Goal: Task Accomplishment & Management: Use online tool/utility

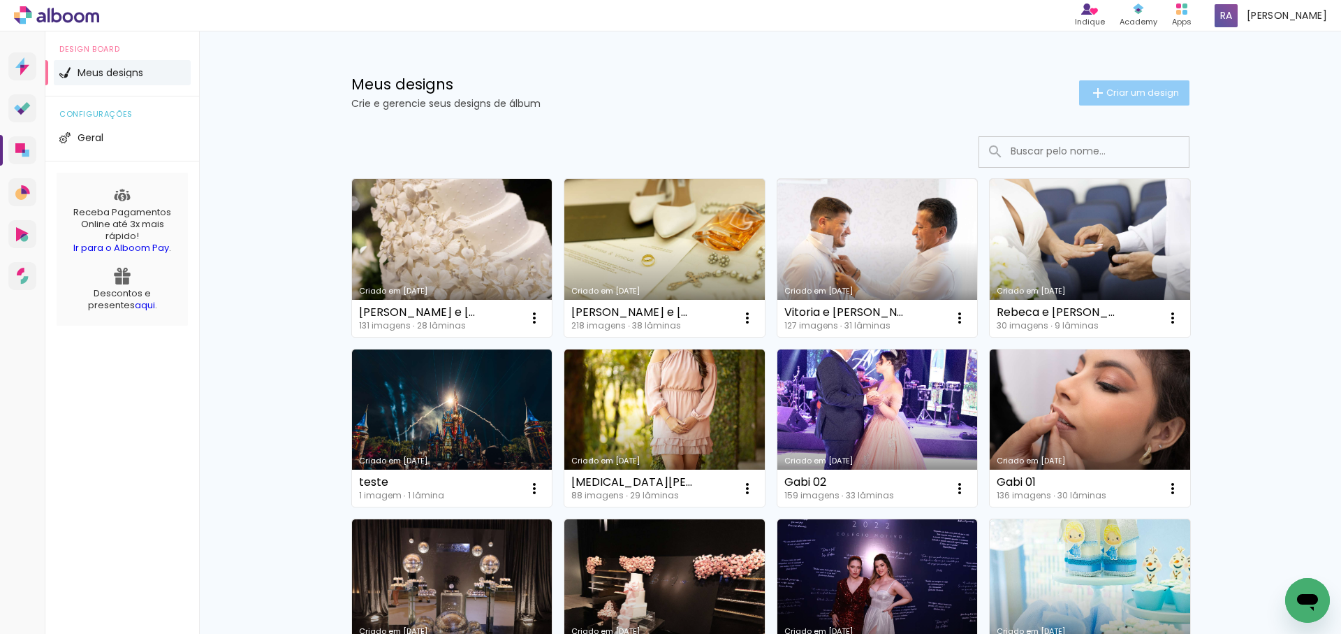
click at [1126, 95] on span "Criar um design" at bounding box center [1142, 92] width 73 height 9
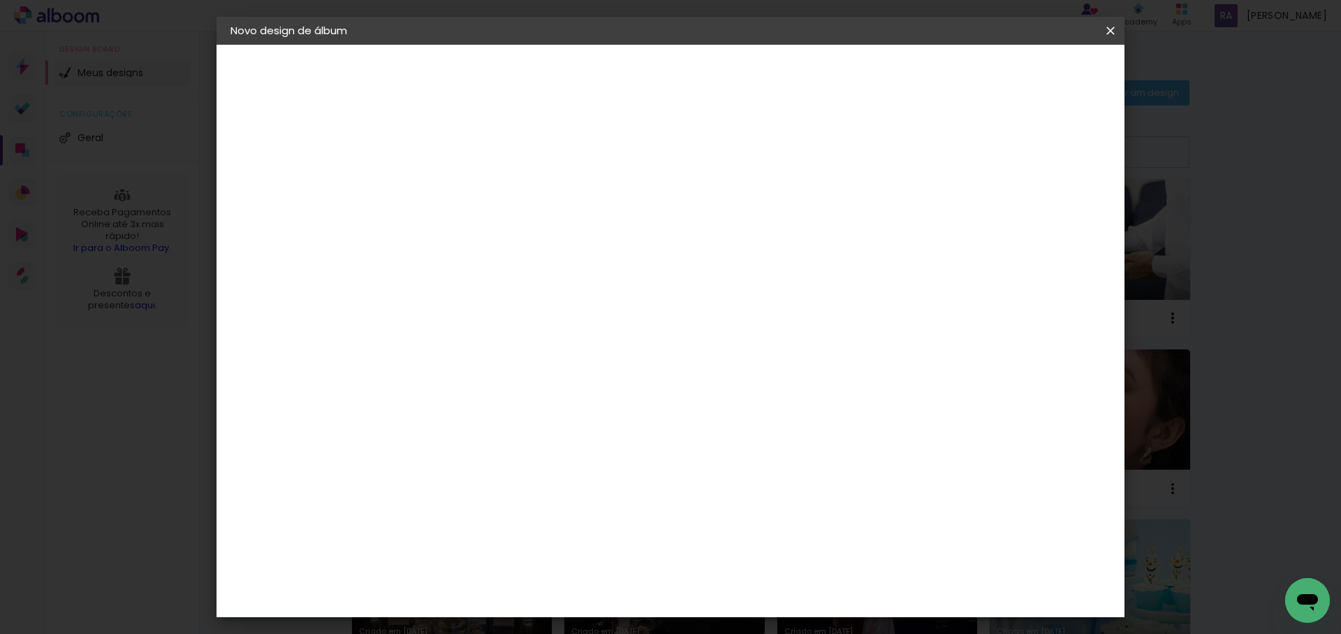
click at [459, 191] on input at bounding box center [459, 188] width 0 height 22
type input "5 anos gemeas"
type paper-input "5 anos gemeas"
click at [0, 0] on slot "Avançar" at bounding box center [0, 0] width 0 height 0
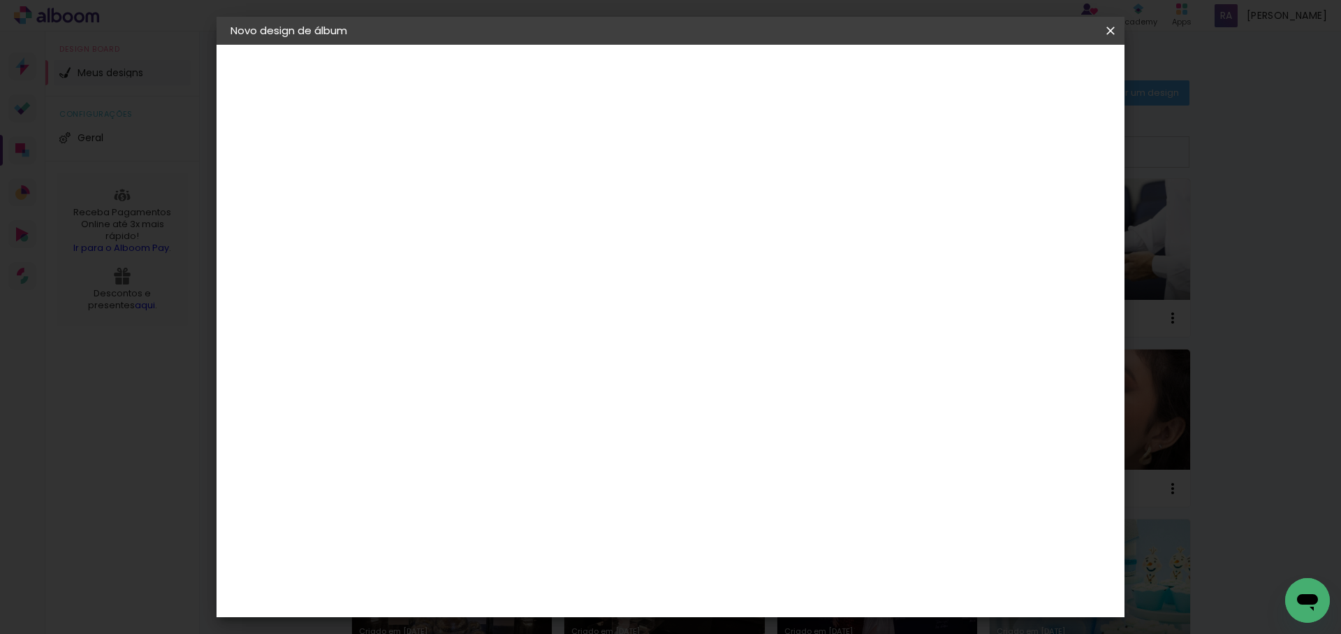
click at [520, 565] on div "DreambooksPro" at bounding box center [495, 570] width 91 height 11
click at [0, 0] on slot "Avançar" at bounding box center [0, 0] width 0 height 0
click at [513, 233] on input "text" at bounding box center [486, 244] width 54 height 22
click at [0, 0] on slot "Réplica Grande" at bounding box center [0, 0] width 0 height 0
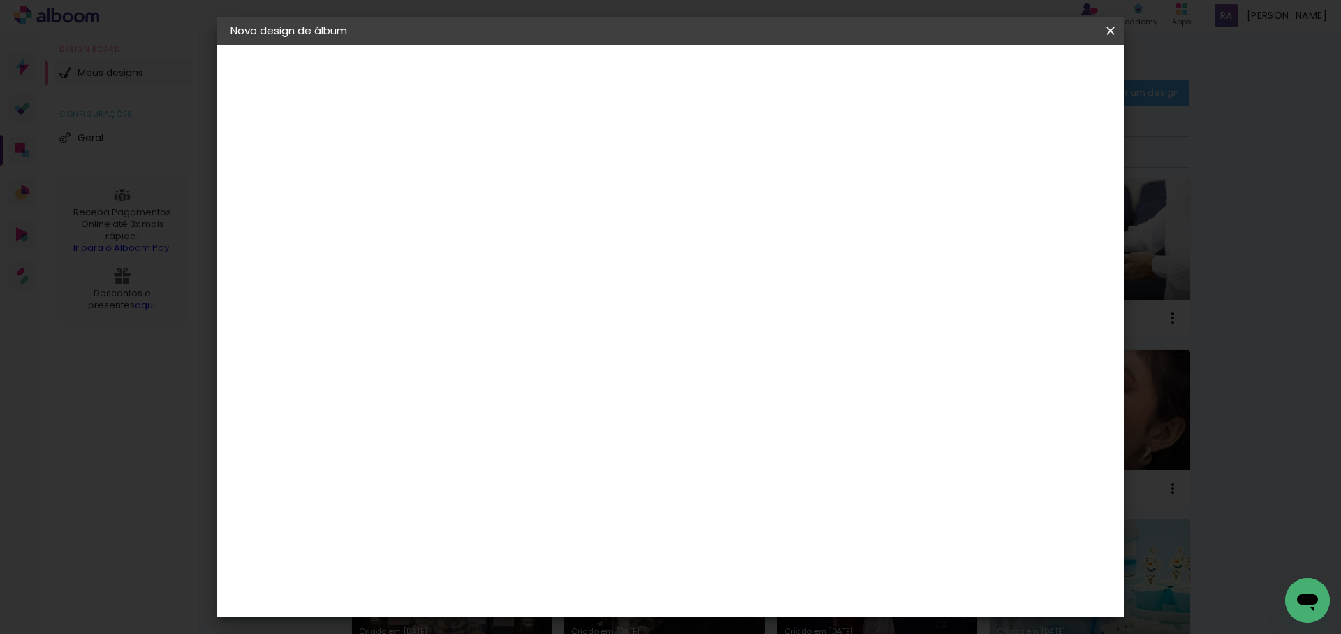
click at [630, 153] on input "Réplica Grande" at bounding box center [544, 153] width 171 height 22
click at [701, 154] on paper-item "Álbum" at bounding box center [761, 155] width 279 height 28
type input "Álbum"
click at [553, 332] on span "30 × 25" at bounding box center [520, 346] width 65 height 29
click at [687, 81] on paper-button "Avançar" at bounding box center [652, 74] width 68 height 24
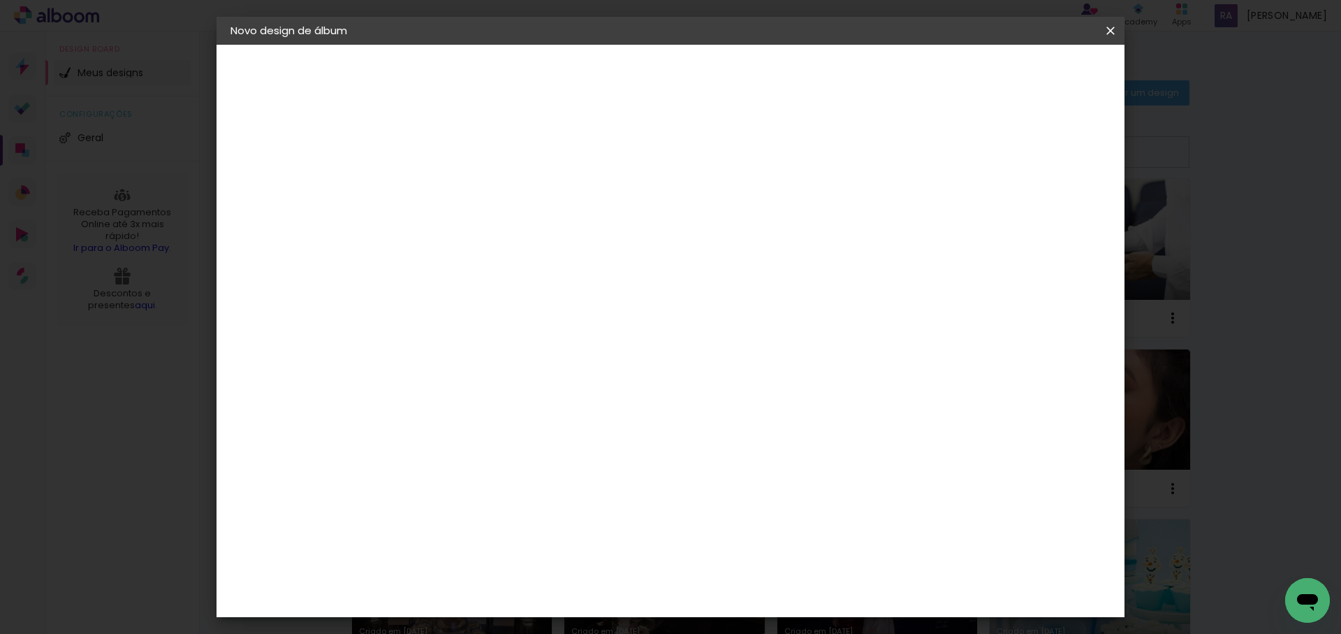
click at [1034, 75] on span "Iniciar design" at bounding box center [1002, 74] width 64 height 10
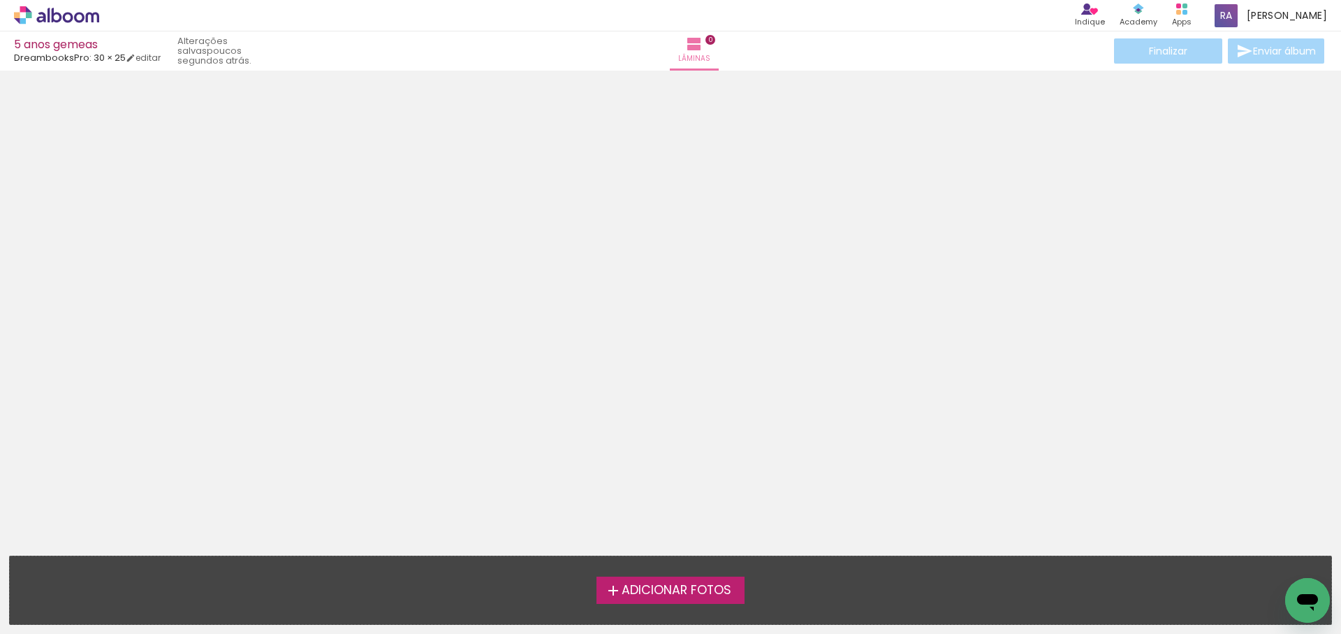
click at [691, 592] on span "Adicionar Fotos" at bounding box center [677, 590] width 110 height 13
click at [0, 0] on input "file" at bounding box center [0, 0] width 0 height 0
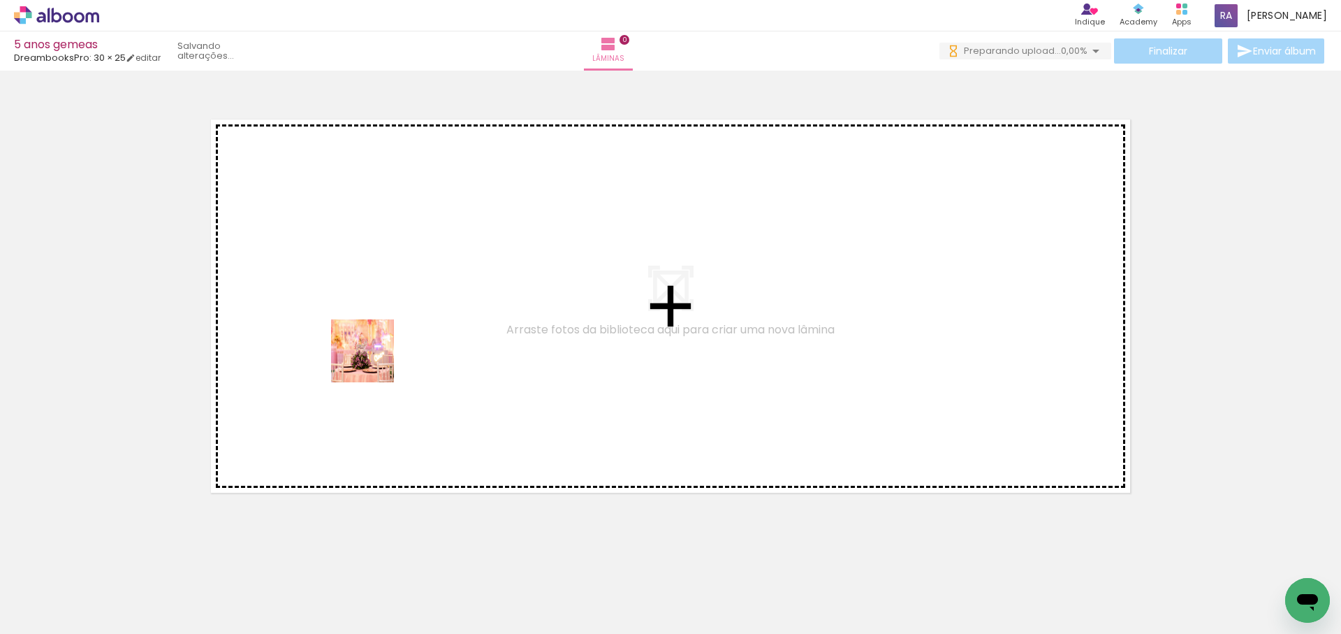
drag, startPoint x: 149, startPoint y: 606, endPoint x: 374, endPoint y: 363, distance: 330.2
click at [374, 361] on quentale-workspace at bounding box center [670, 317] width 1341 height 634
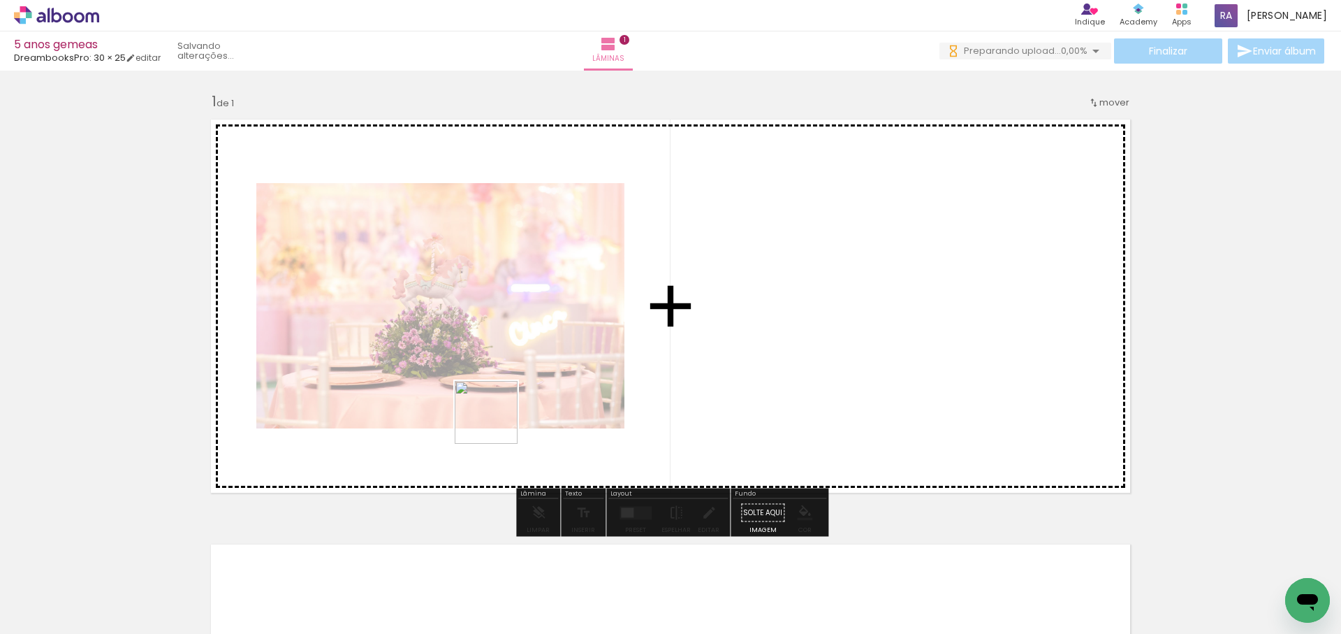
drag, startPoint x: 217, startPoint y: 582, endPoint x: 569, endPoint y: 404, distance: 394.2
click at [640, 365] on quentale-workspace at bounding box center [670, 317] width 1341 height 634
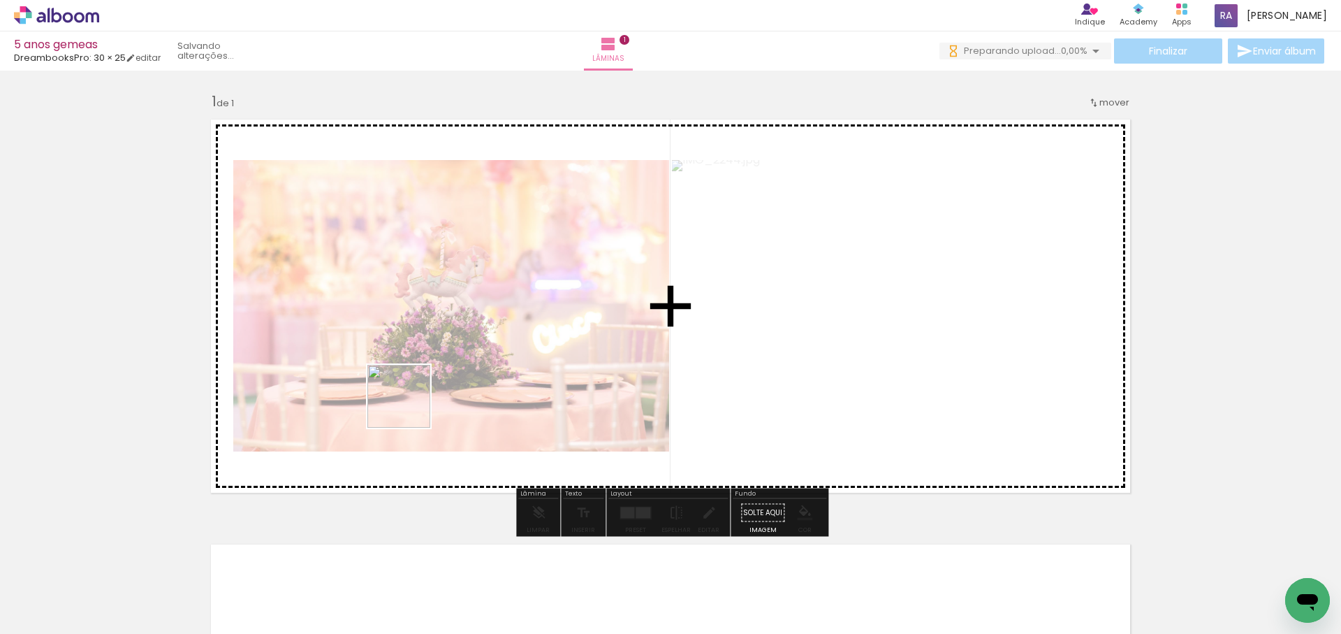
drag, startPoint x: 402, startPoint y: 422, endPoint x: 410, endPoint y: 451, distance: 29.8
click at [417, 390] on quentale-workspace at bounding box center [670, 317] width 1341 height 634
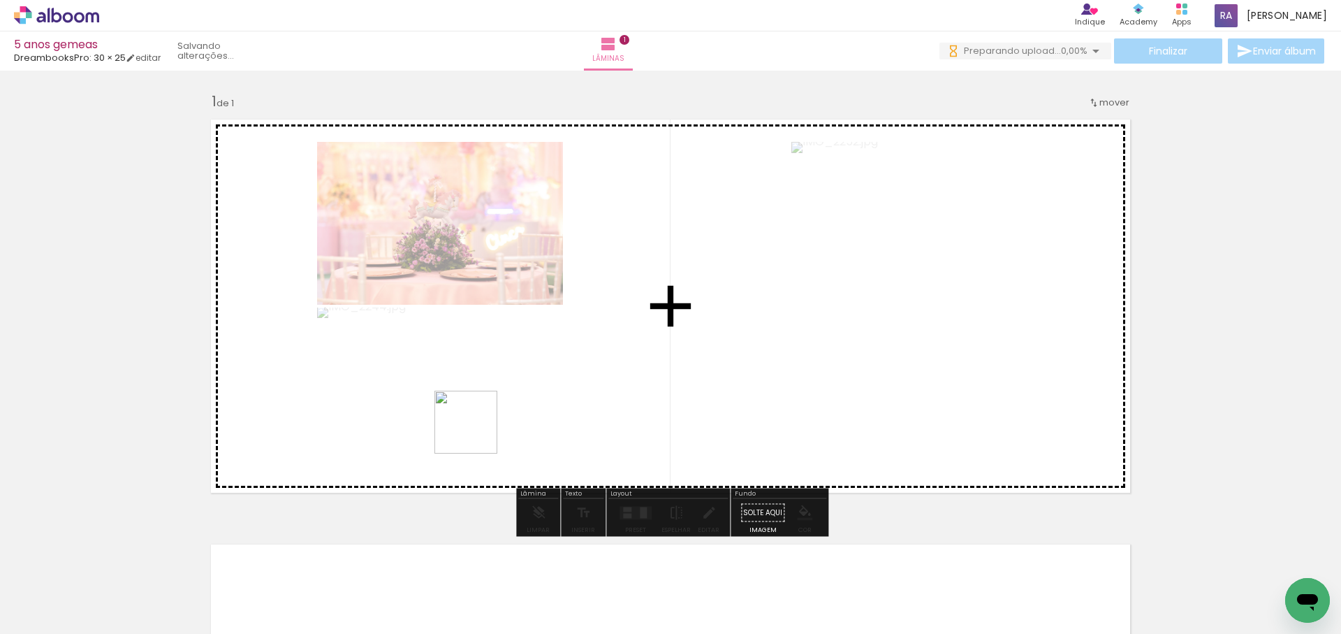
drag, startPoint x: 390, startPoint y: 590, endPoint x: 534, endPoint y: 422, distance: 220.9
click at [529, 367] on quentale-workspace at bounding box center [670, 317] width 1341 height 634
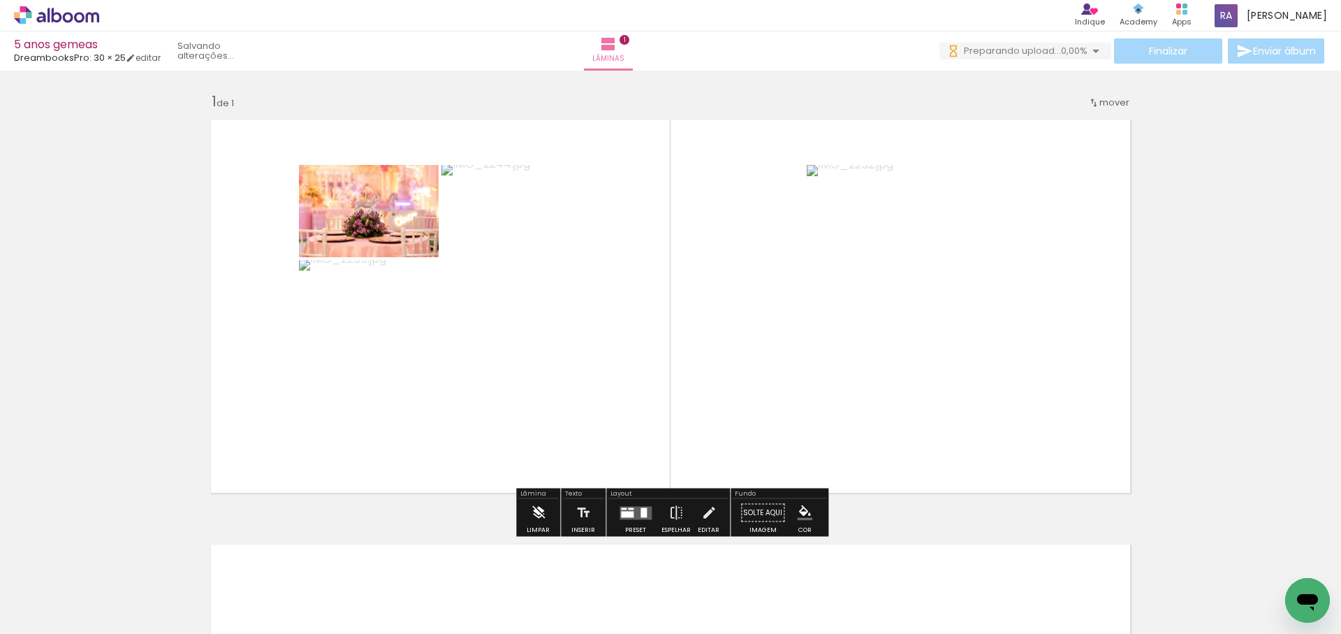
click at [571, 407] on quentale-workspace at bounding box center [670, 317] width 1341 height 634
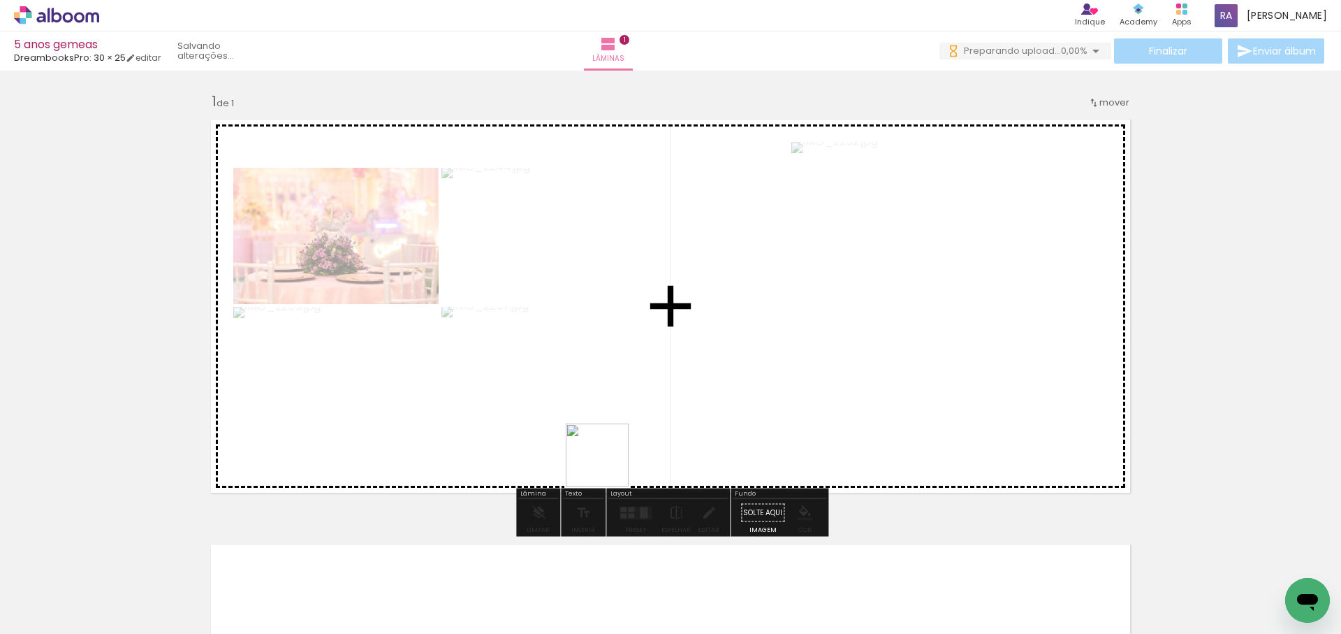
drag, startPoint x: 608, startPoint y: 465, endPoint x: 666, endPoint y: 363, distance: 117.9
click at [659, 374] on quentale-workspace at bounding box center [670, 317] width 1341 height 634
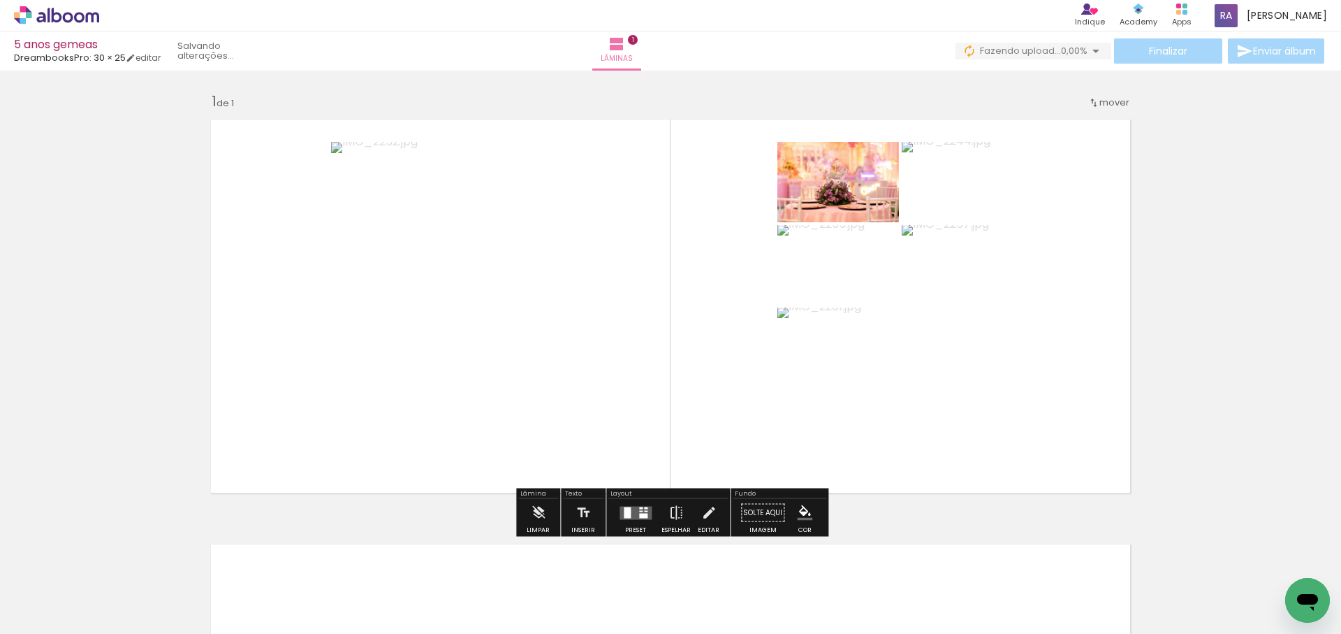
drag, startPoint x: 622, startPoint y: 504, endPoint x: 666, endPoint y: 307, distance: 202.5
click at [657, 333] on quentale-workspace at bounding box center [670, 317] width 1341 height 634
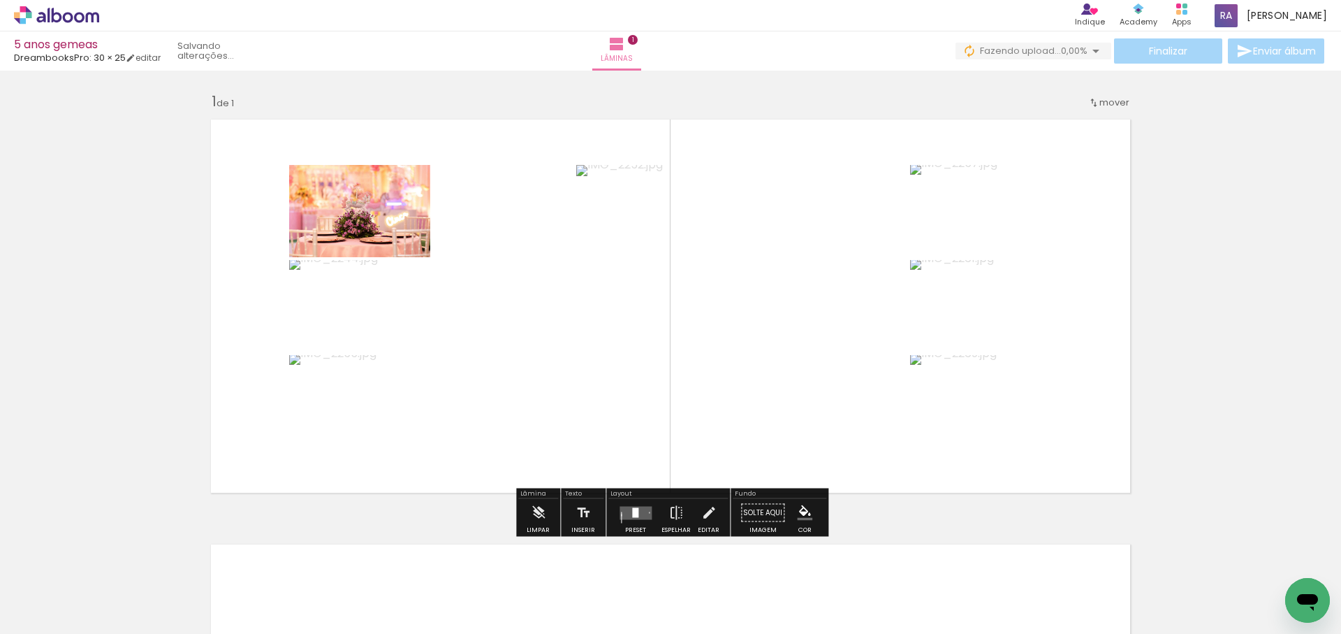
drag, startPoint x: 687, startPoint y: 588, endPoint x: 791, endPoint y: 324, distance: 283.5
click at [791, 324] on quentale-workspace at bounding box center [670, 317] width 1341 height 634
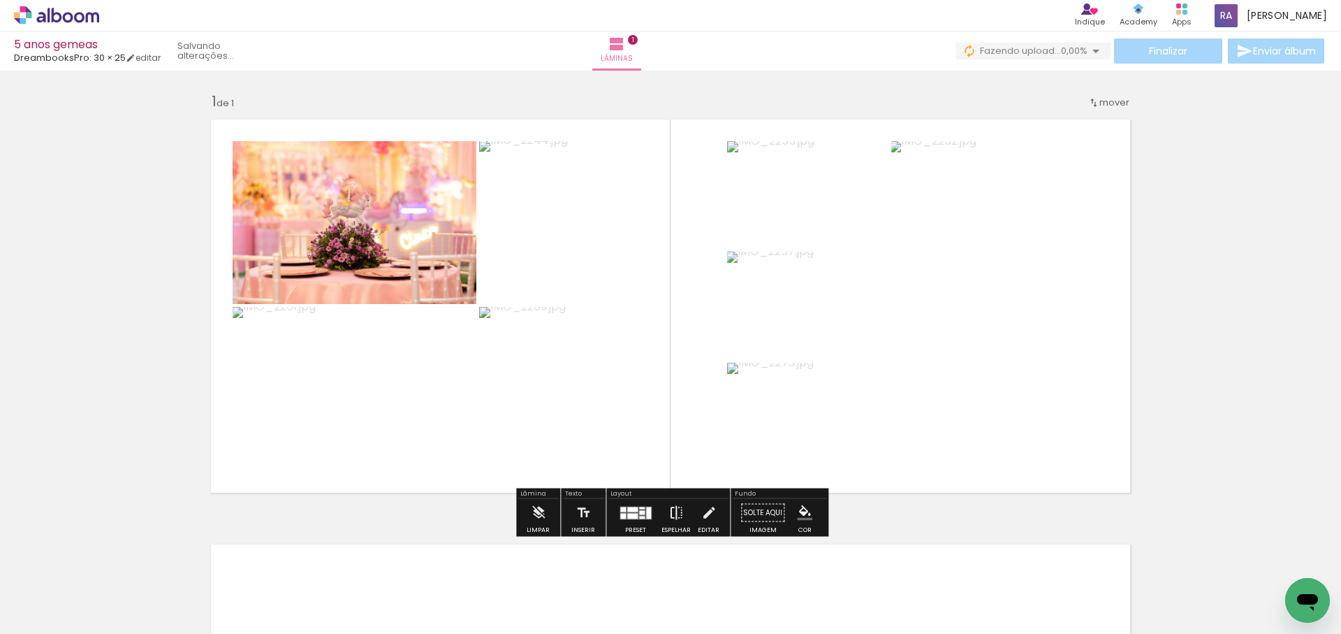
click at [672, 513] on iron-icon at bounding box center [675, 513] width 15 height 28
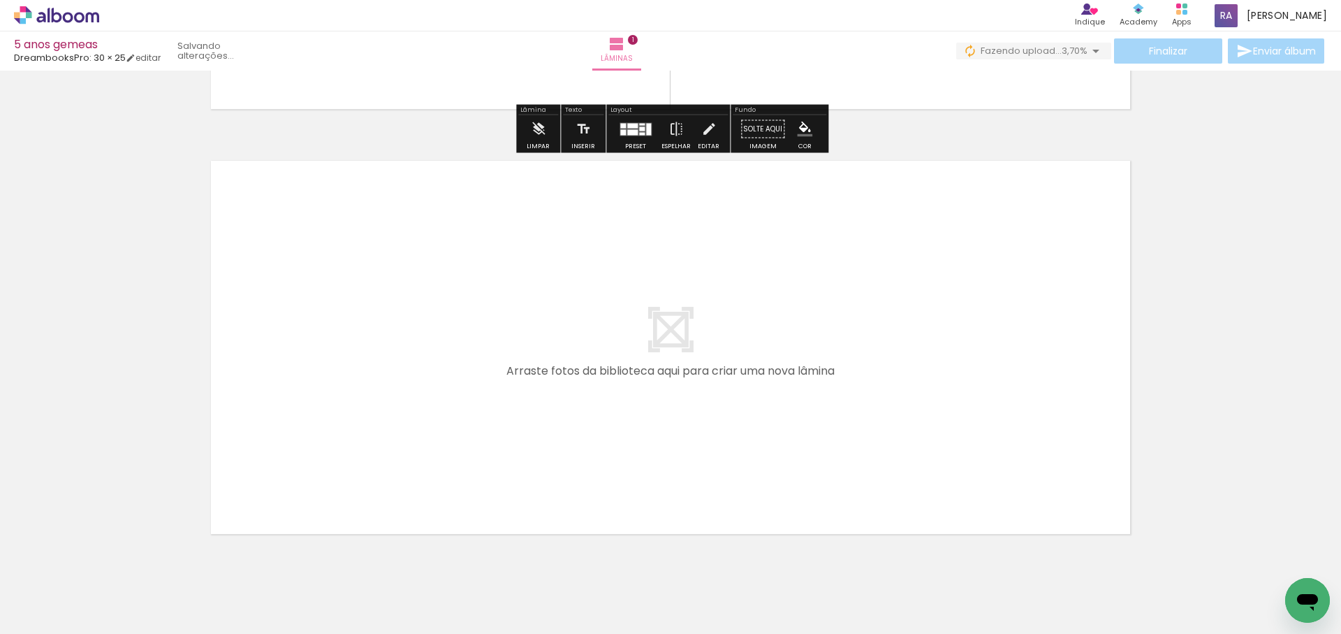
drag, startPoint x: 791, startPoint y: 434, endPoint x: 795, endPoint y: 425, distance: 10.4
click at [795, 425] on quentale-workspace at bounding box center [670, 317] width 1341 height 634
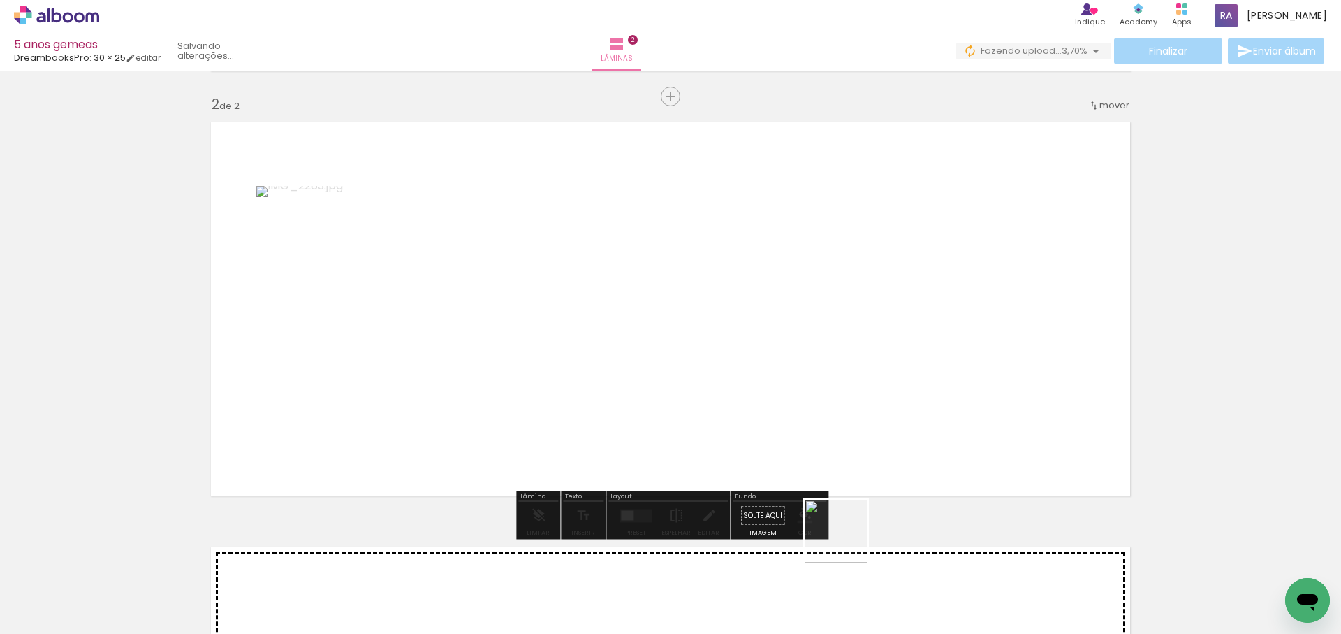
scroll to position [423, 0]
click at [874, 414] on quentale-workspace at bounding box center [670, 317] width 1341 height 634
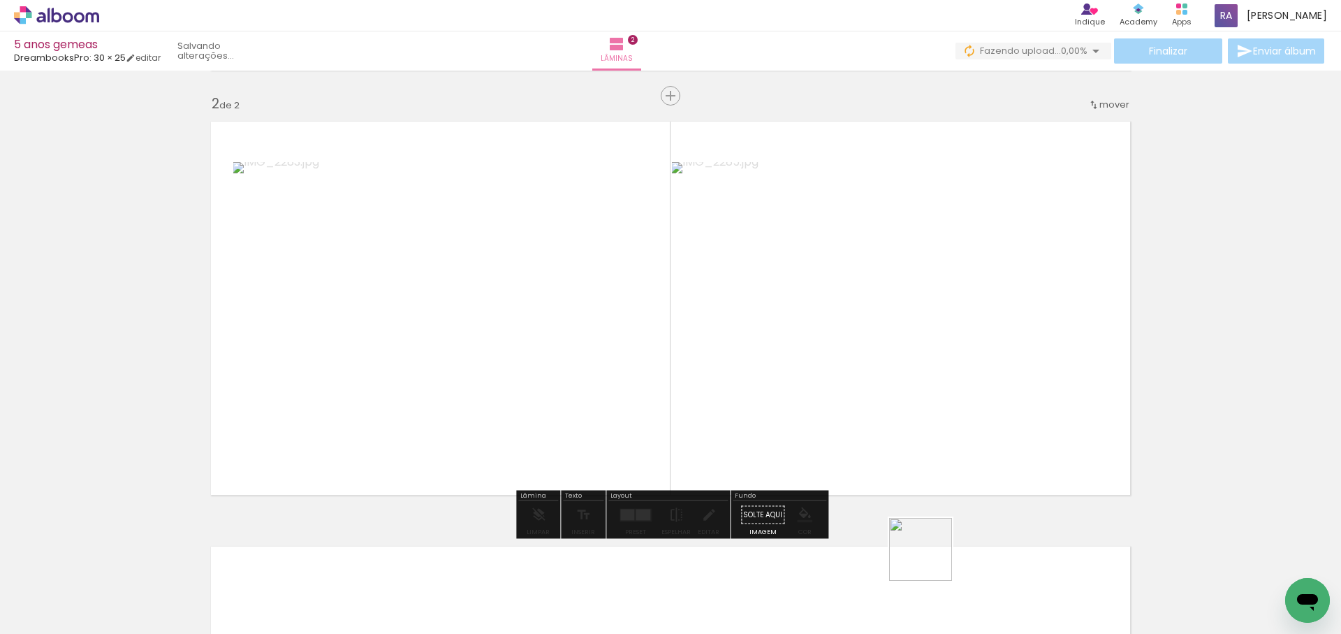
drag, startPoint x: 931, startPoint y: 559, endPoint x: 972, endPoint y: 541, distance: 45.3
click at [927, 464] on quentale-workspace at bounding box center [670, 317] width 1341 height 634
drag, startPoint x: 982, startPoint y: 457, endPoint x: 1035, endPoint y: 521, distance: 83.4
click at [981, 449] on quentale-workspace at bounding box center [670, 317] width 1341 height 634
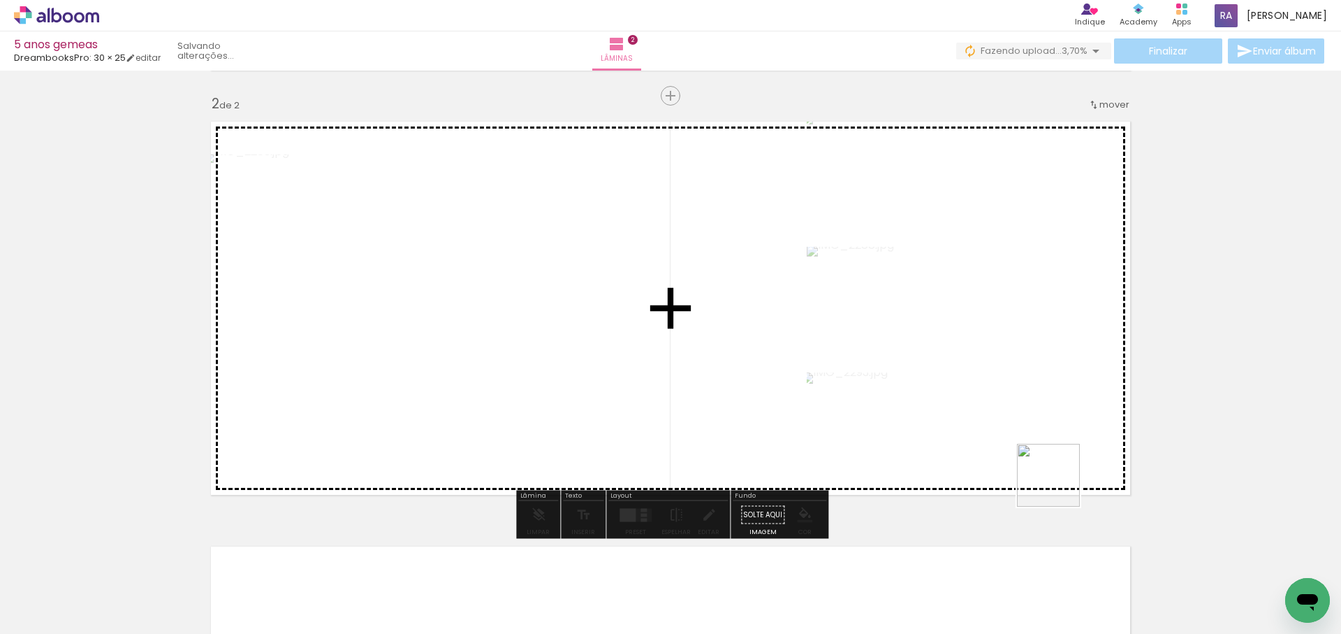
drag, startPoint x: 1059, startPoint y: 485, endPoint x: 1177, endPoint y: 584, distance: 153.7
click at [1023, 425] on quentale-workspace at bounding box center [670, 317] width 1341 height 634
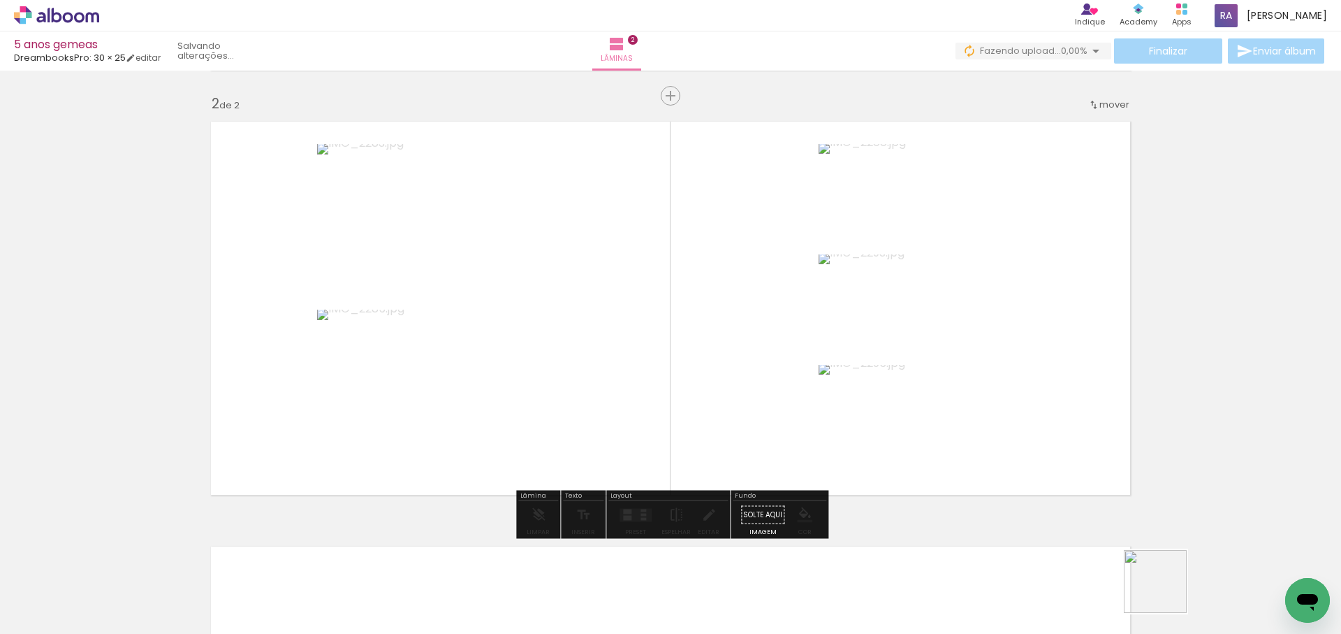
drag, startPoint x: 1173, startPoint y: 597, endPoint x: 1217, endPoint y: 550, distance: 64.2
click at [1056, 402] on quentale-workspace at bounding box center [670, 317] width 1341 height 634
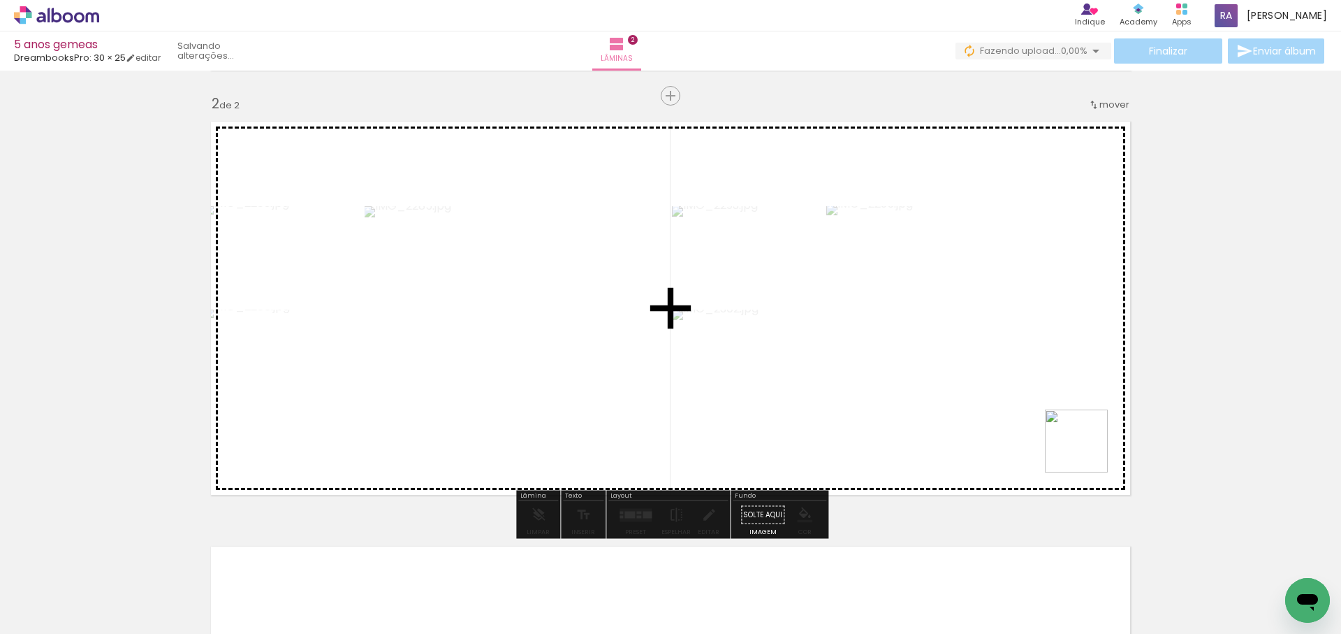
drag, startPoint x: 1087, startPoint y: 451, endPoint x: 991, endPoint y: 478, distance: 99.5
click at [1023, 388] on quentale-workspace at bounding box center [670, 317] width 1341 height 634
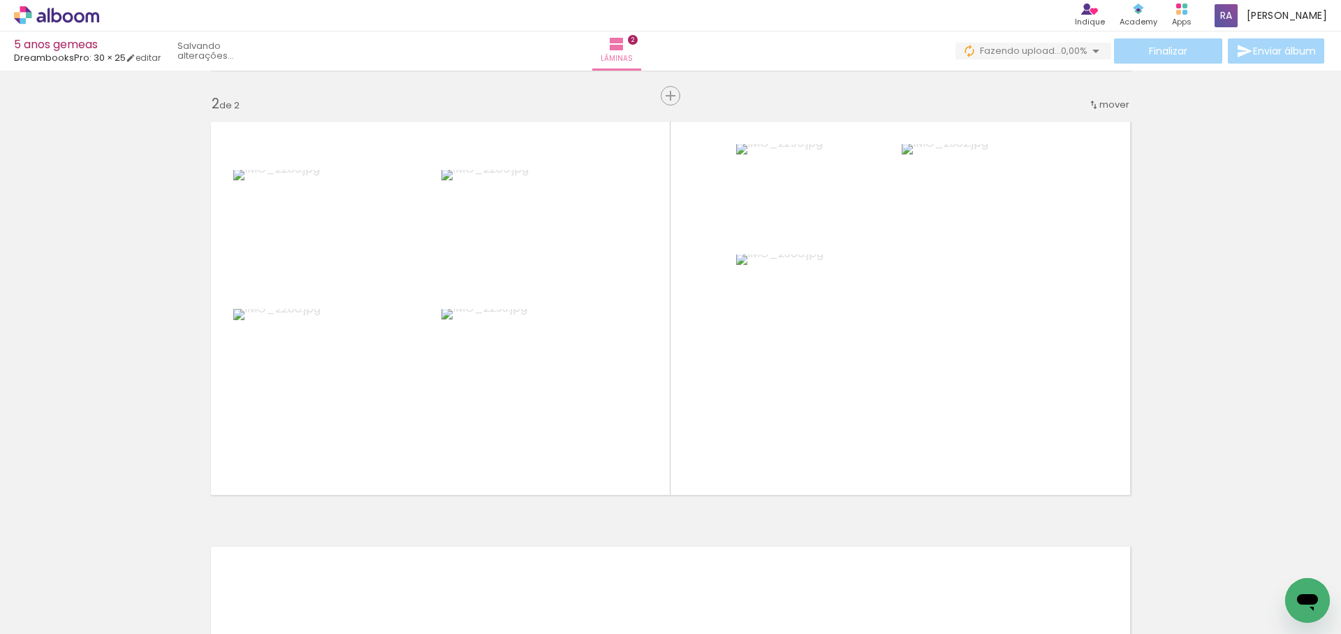
scroll to position [0, 738]
drag, startPoint x: 653, startPoint y: 400, endPoint x: 658, endPoint y: 382, distance: 18.1
click at [659, 383] on quentale-workspace at bounding box center [670, 317] width 1341 height 634
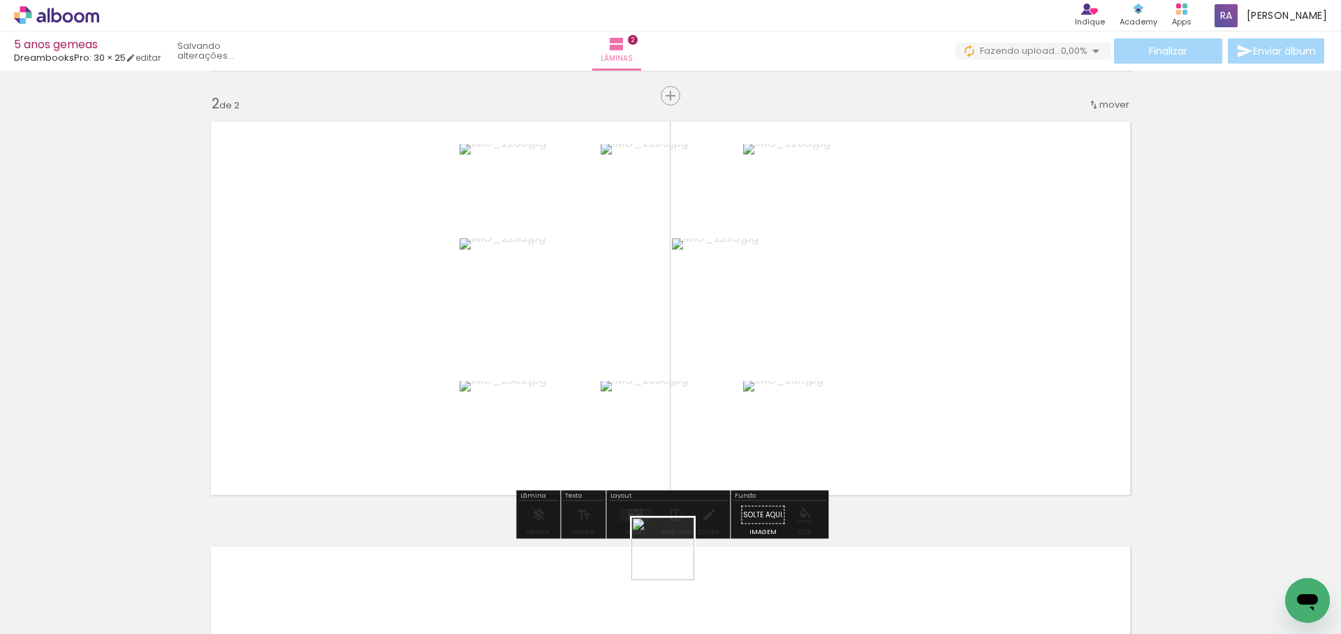
drag, startPoint x: 661, startPoint y: 585, endPoint x: 852, endPoint y: 350, distance: 302.8
click at [850, 353] on quentale-workspace at bounding box center [670, 317] width 1341 height 634
drag, startPoint x: 763, startPoint y: 471, endPoint x: 778, endPoint y: 404, distance: 69.5
click at [782, 408] on quentale-workspace at bounding box center [670, 317] width 1341 height 634
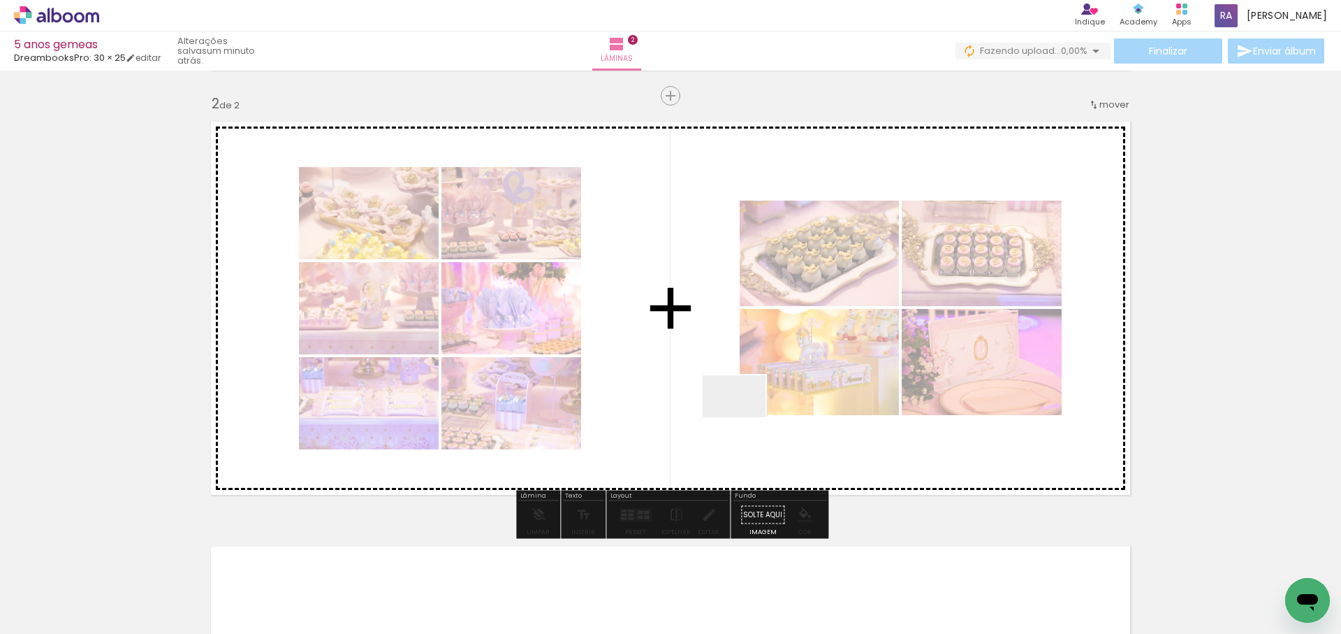
drag, startPoint x: 824, startPoint y: 599, endPoint x: 727, endPoint y: 398, distance: 222.7
click at [736, 406] on quentale-workspace at bounding box center [670, 317] width 1341 height 634
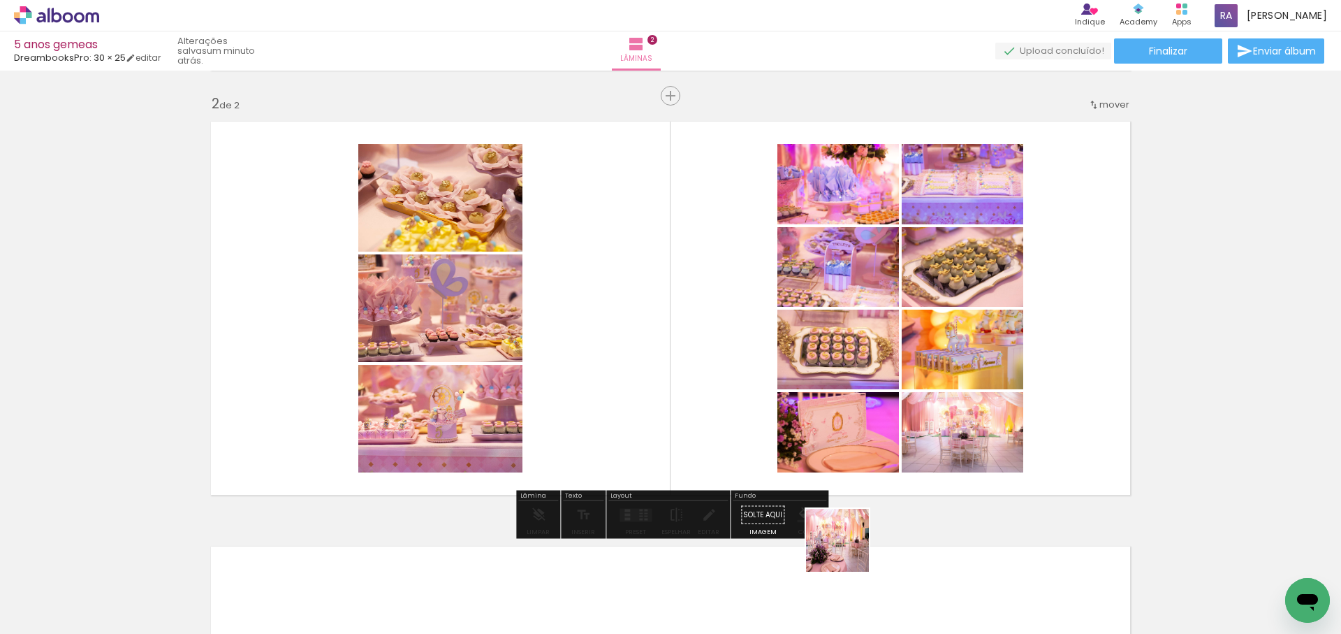
drag, startPoint x: 875, startPoint y: 589, endPoint x: 734, endPoint y: 433, distance: 210.2
click at [755, 446] on quentale-workspace at bounding box center [670, 317] width 1341 height 634
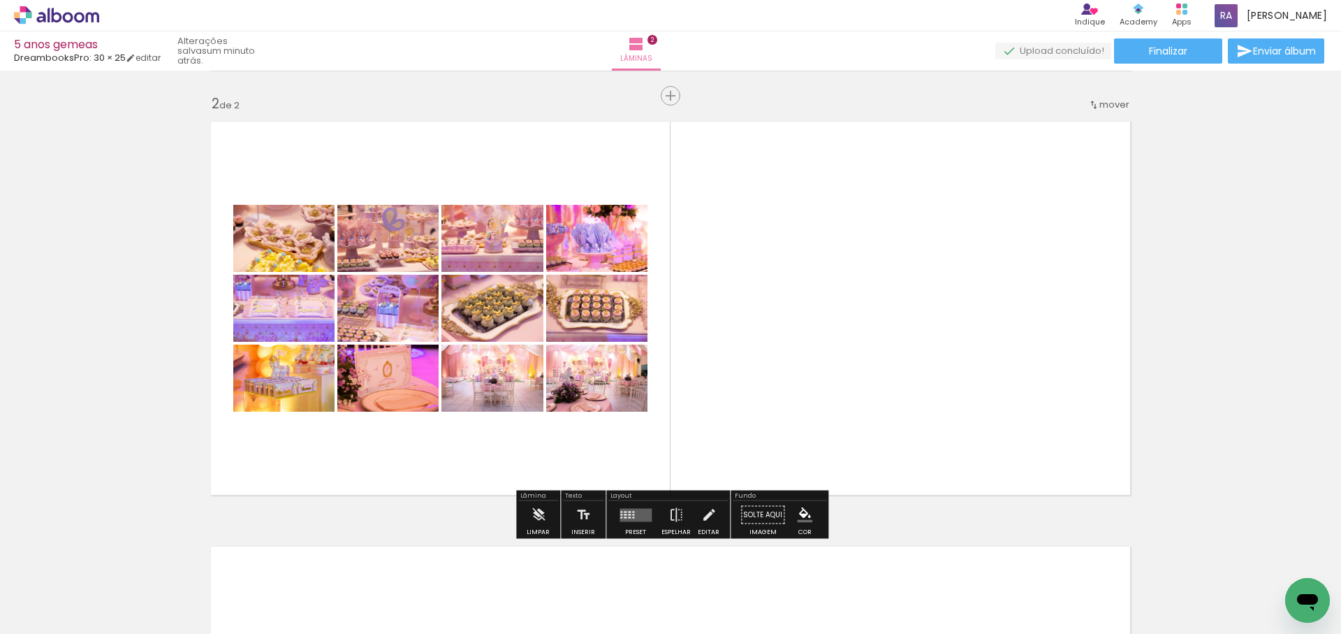
click at [632, 517] on div at bounding box center [633, 516] width 2 height 1
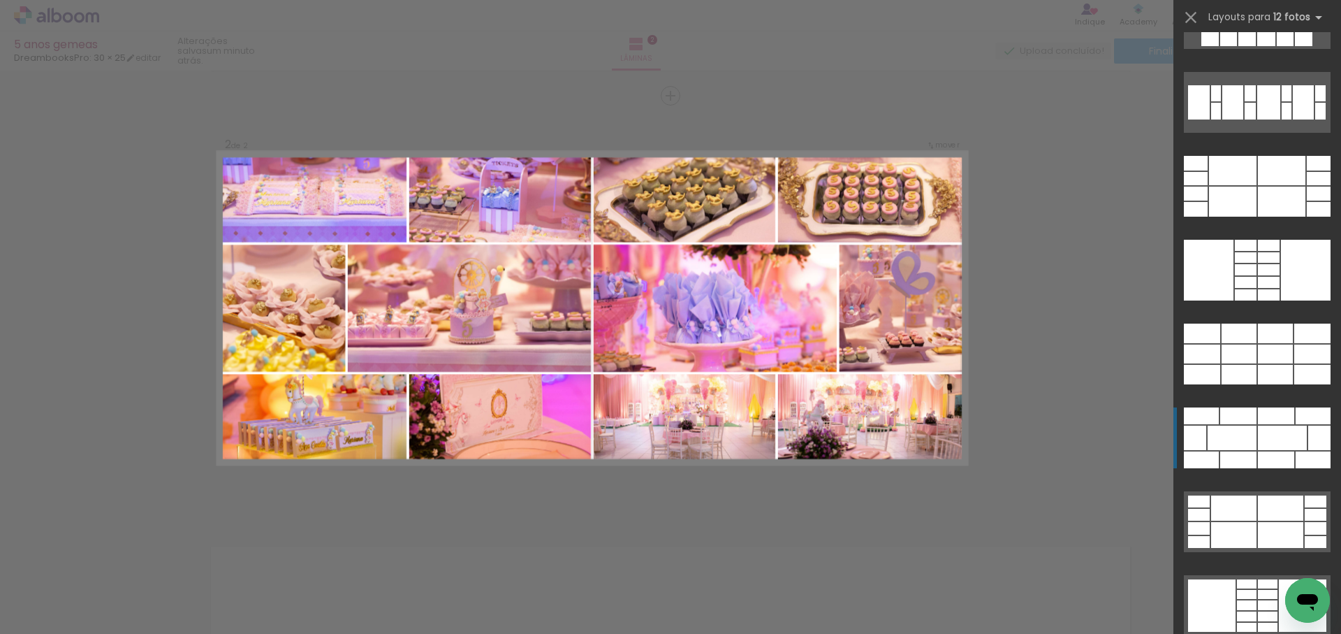
scroll to position [1321, 0]
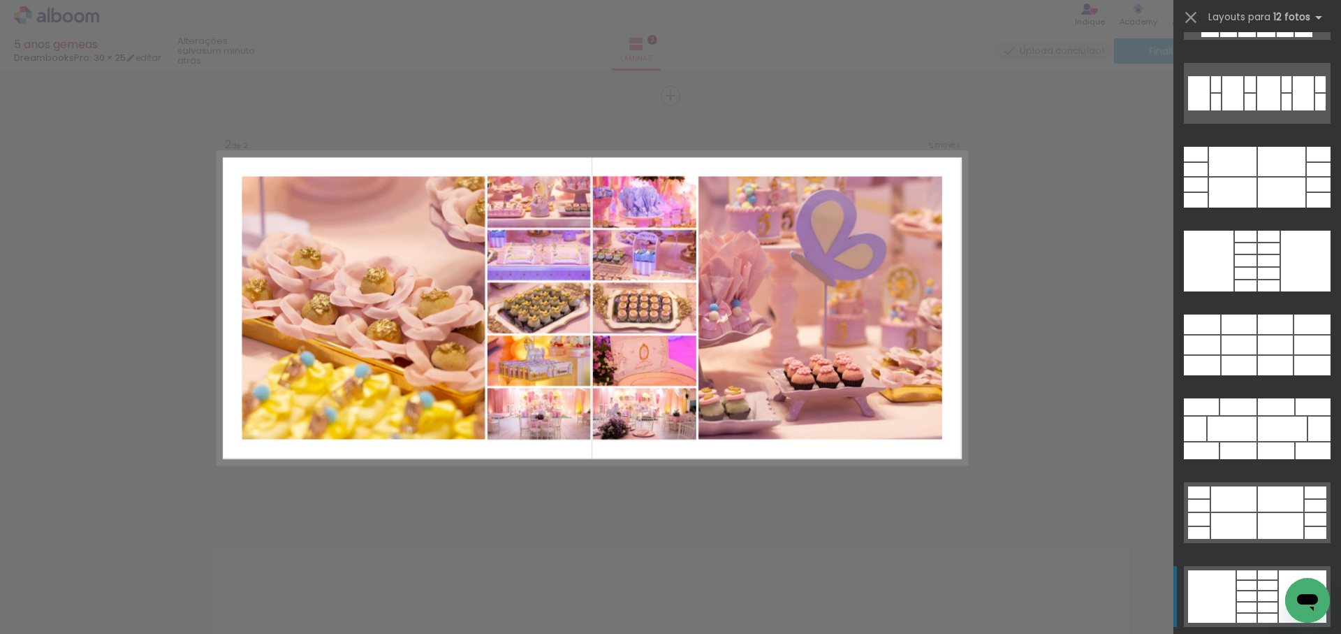
click at [1258, 354] on div at bounding box center [1275, 344] width 35 height 19
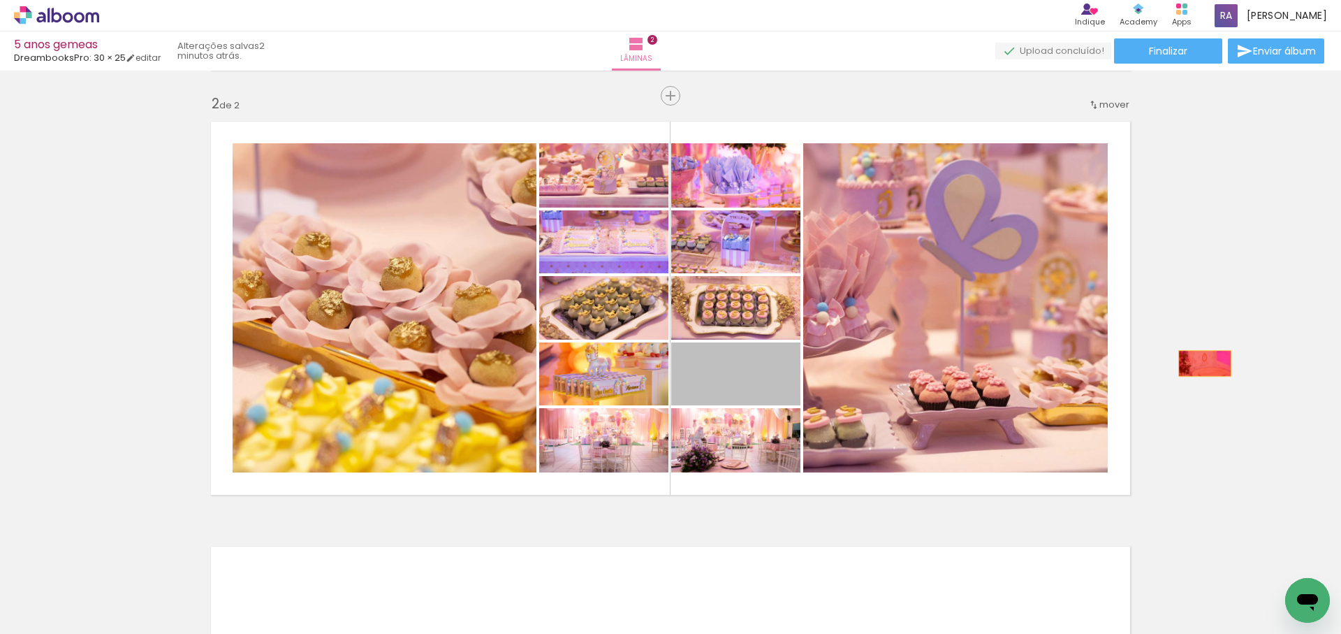
drag, startPoint x: 988, startPoint y: 378, endPoint x: 1205, endPoint y: 363, distance: 217.7
click at [1205, 363] on div "Inserir lâmina 1 de 2 Inserir lâmina 2 de 2" at bounding box center [670, 290] width 1341 height 1275
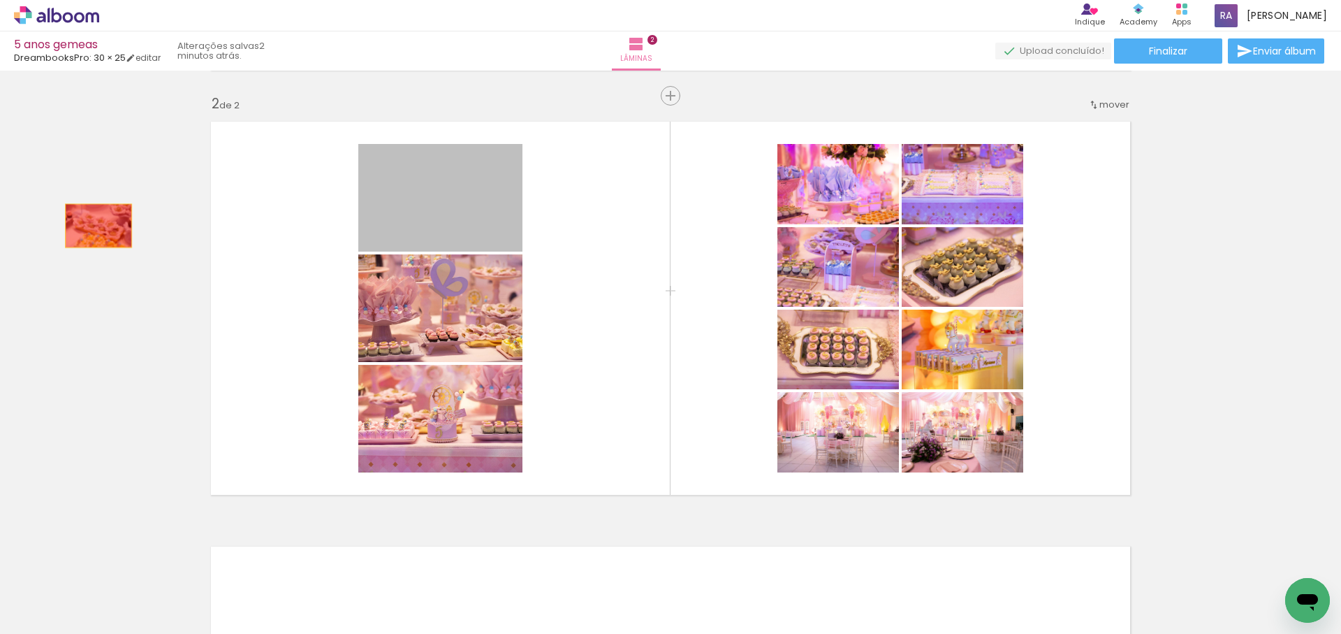
drag, startPoint x: 242, startPoint y: 212, endPoint x: 143, endPoint y: 249, distance: 105.2
click at [92, 227] on div "Inserir lâmina 1 de 2 Inserir lâmina 2 de 2" at bounding box center [670, 290] width 1341 height 1275
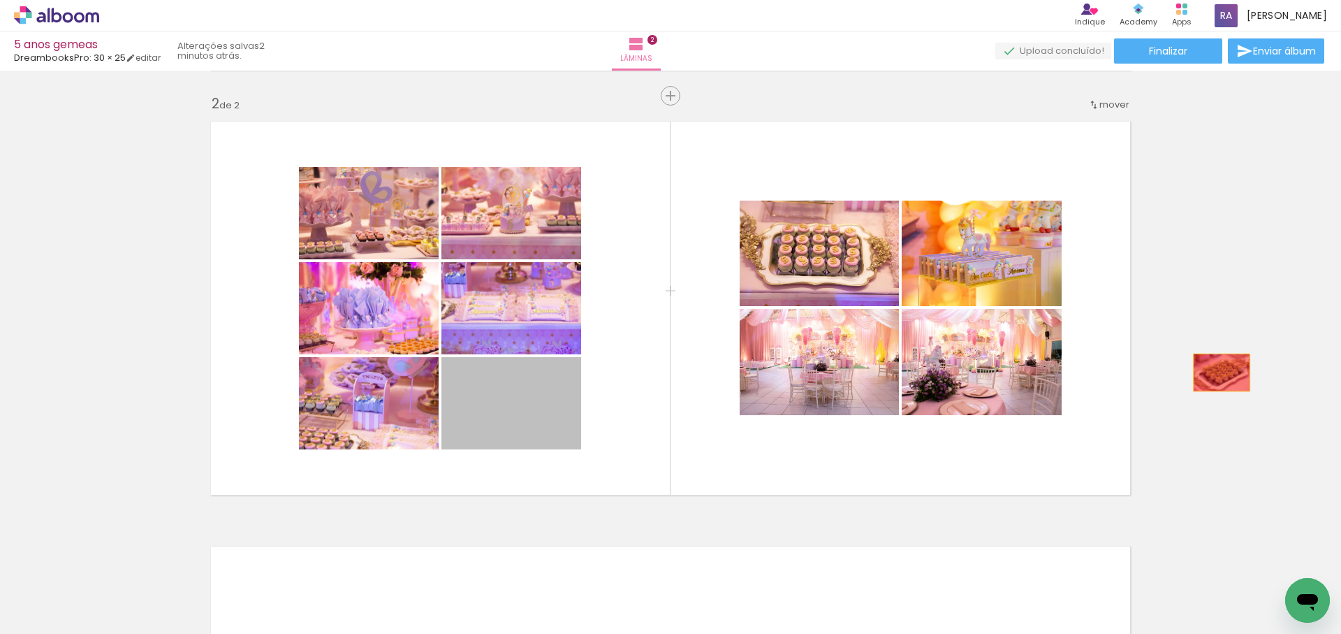
drag, startPoint x: 536, startPoint y: 418, endPoint x: 1220, endPoint y: 372, distance: 684.7
click at [1221, 372] on div "Inserir lâmina 1 de 2 Inserir lâmina 2 de 2" at bounding box center [670, 290] width 1341 height 1275
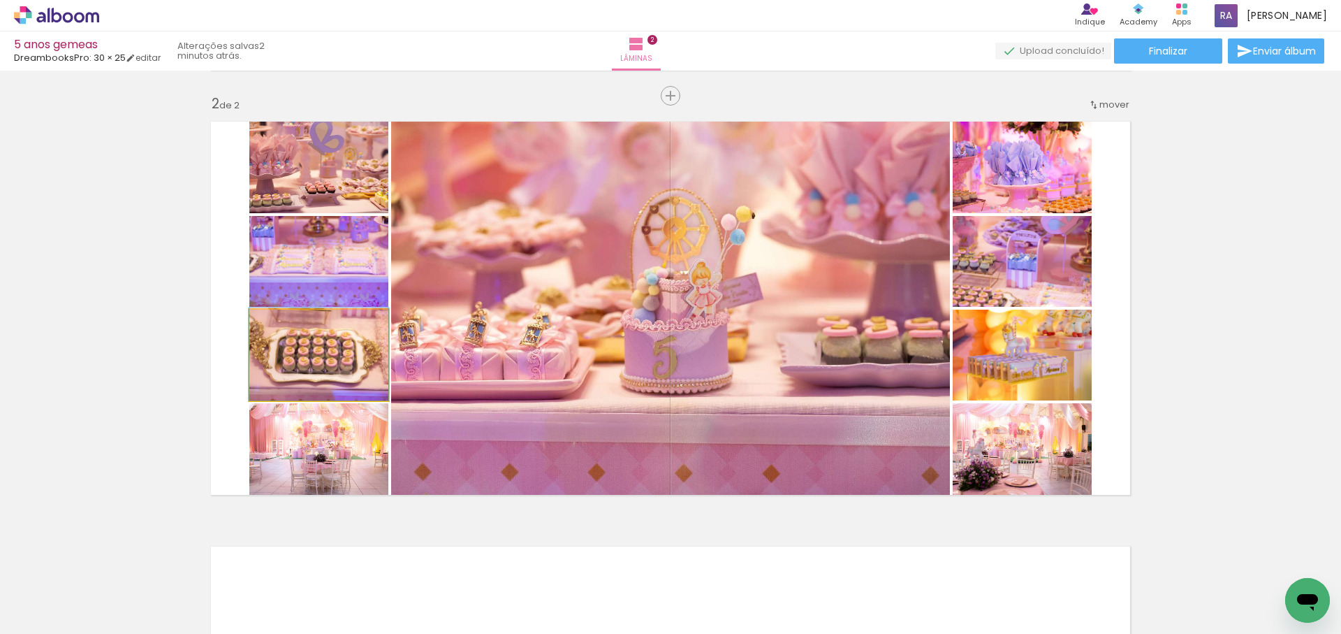
drag, startPoint x: 319, startPoint y: 345, endPoint x: 84, endPoint y: 319, distance: 236.1
click at [84, 319] on div "Inserir lâmina 1 de 2 Inserir lâmina 2 de 2" at bounding box center [670, 290] width 1341 height 1275
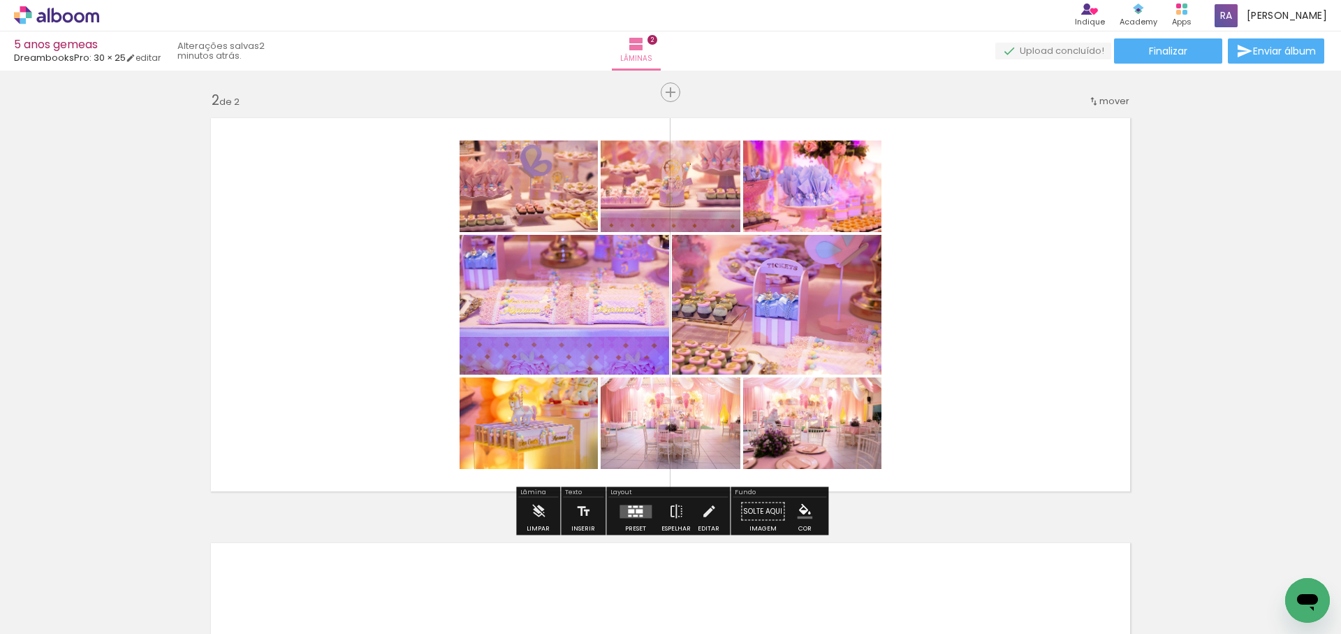
scroll to position [433, 0]
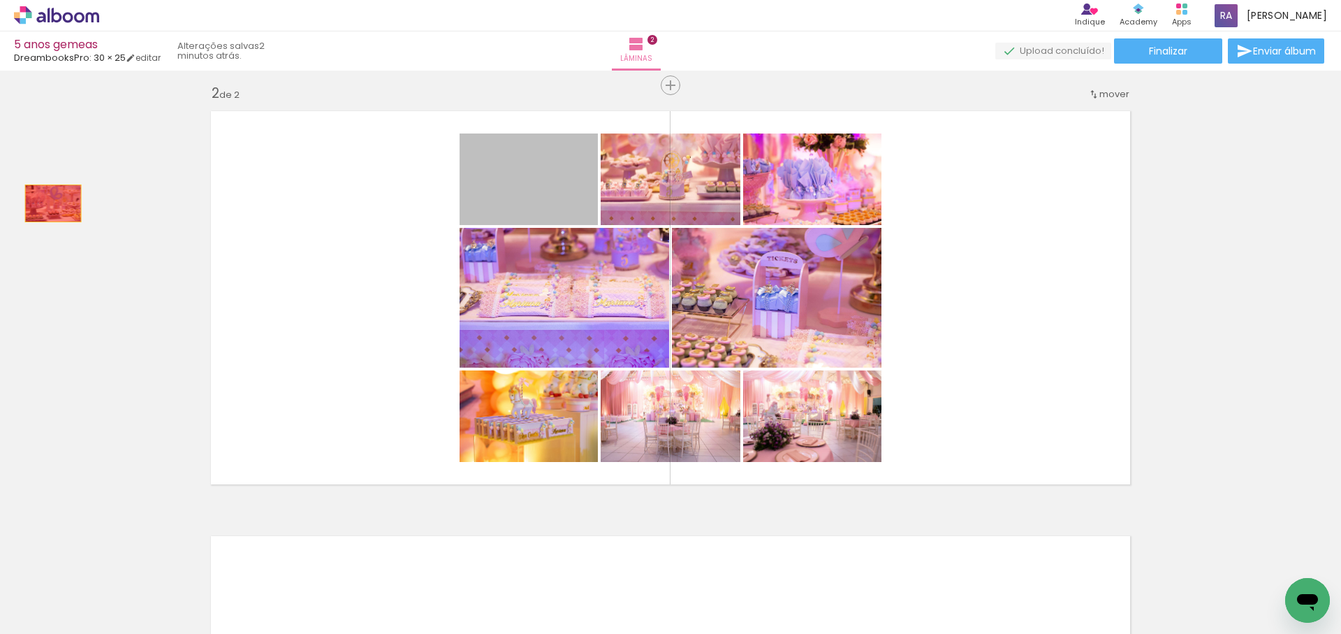
drag, startPoint x: 543, startPoint y: 182, endPoint x: 25, endPoint y: 228, distance: 520.3
click at [24, 224] on div "Inserir lâmina 1 de 2 Inserir lâmina 2 de 2" at bounding box center [670, 279] width 1341 height 1275
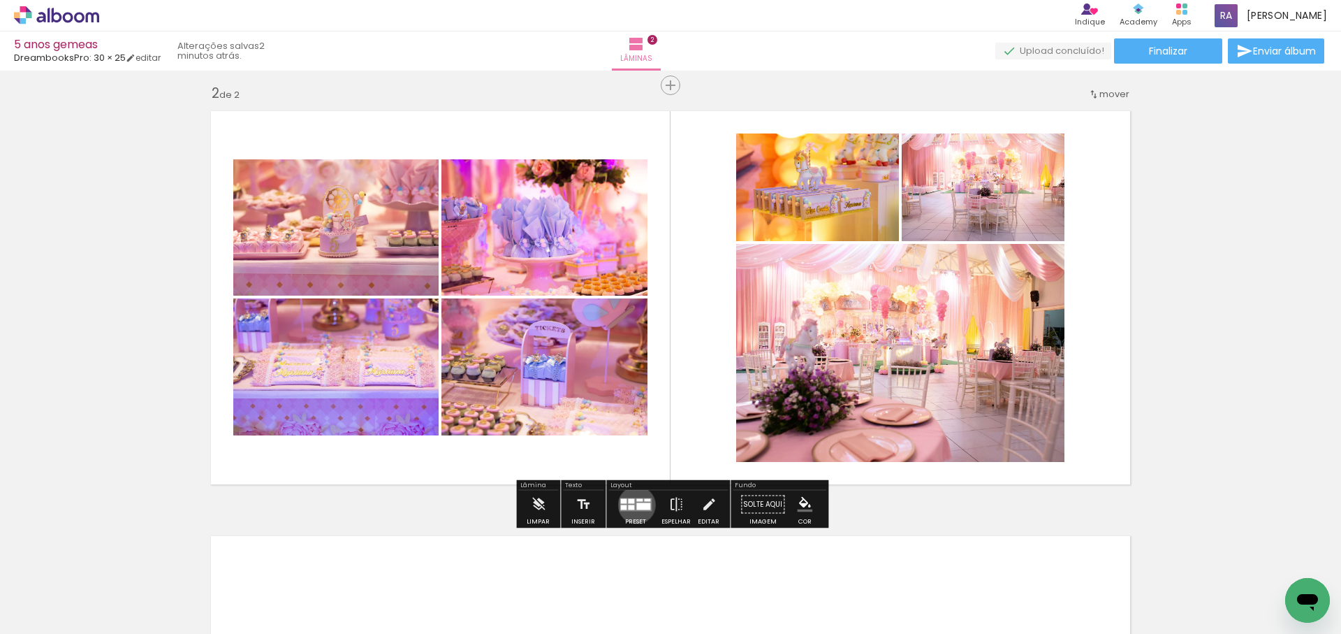
click at [636, 504] on div at bounding box center [643, 505] width 14 height 7
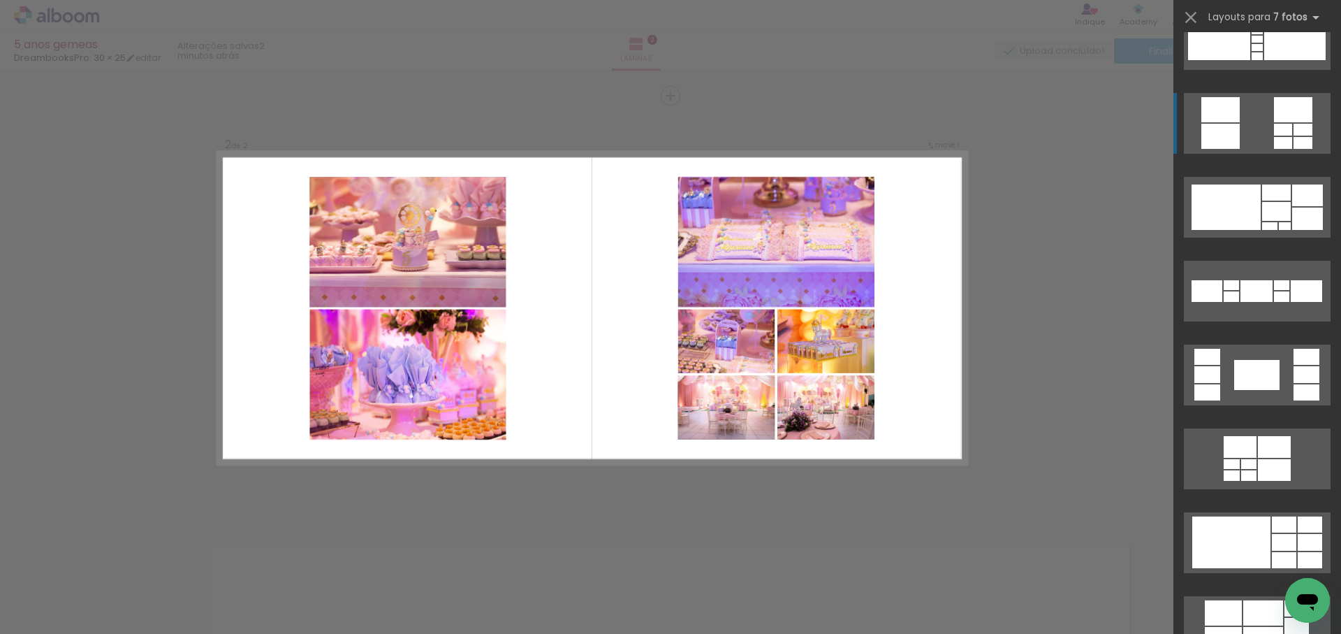
scroll to position [383, 0]
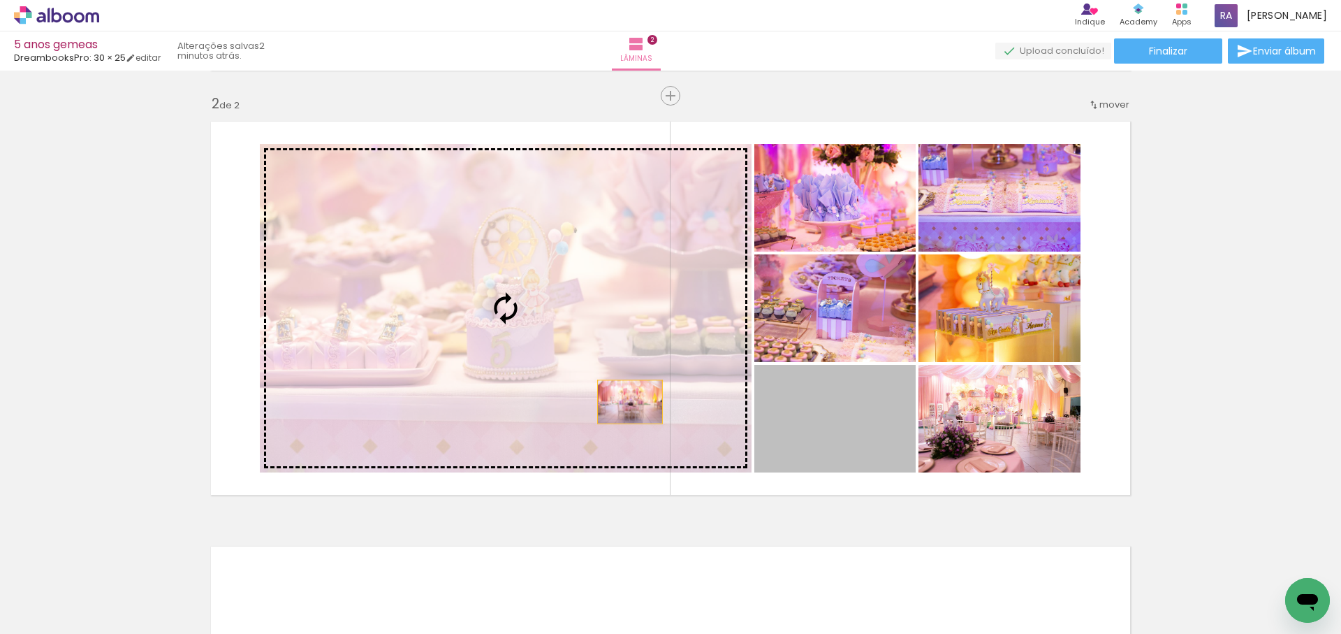
drag, startPoint x: 657, startPoint y: 404, endPoint x: 620, endPoint y: 401, distance: 36.5
click at [0, 0] on slot at bounding box center [0, 0] width 0 height 0
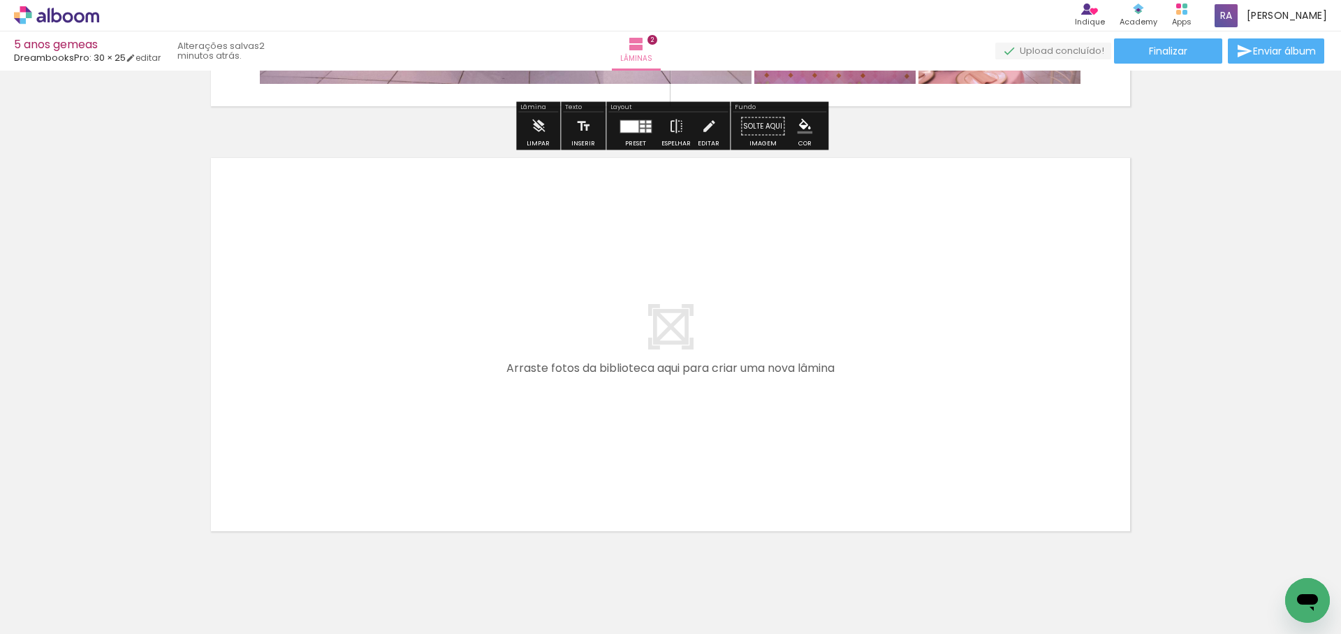
scroll to position [853, 0]
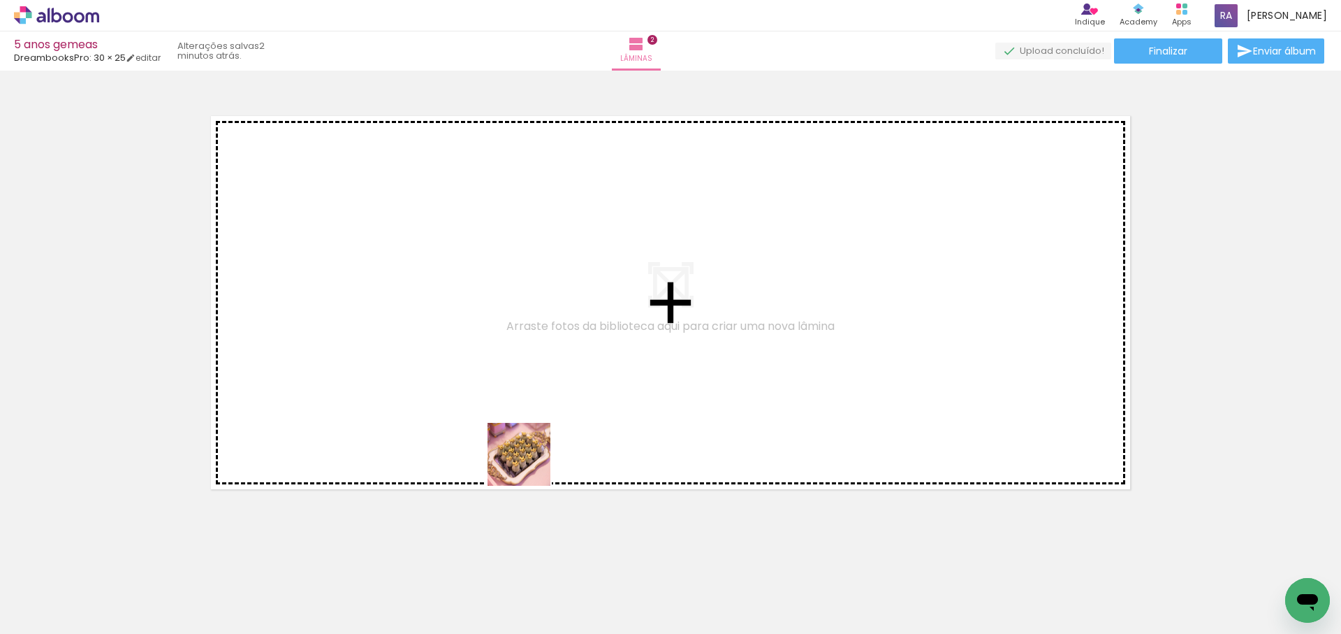
click at [534, 424] on quentale-workspace at bounding box center [670, 317] width 1341 height 634
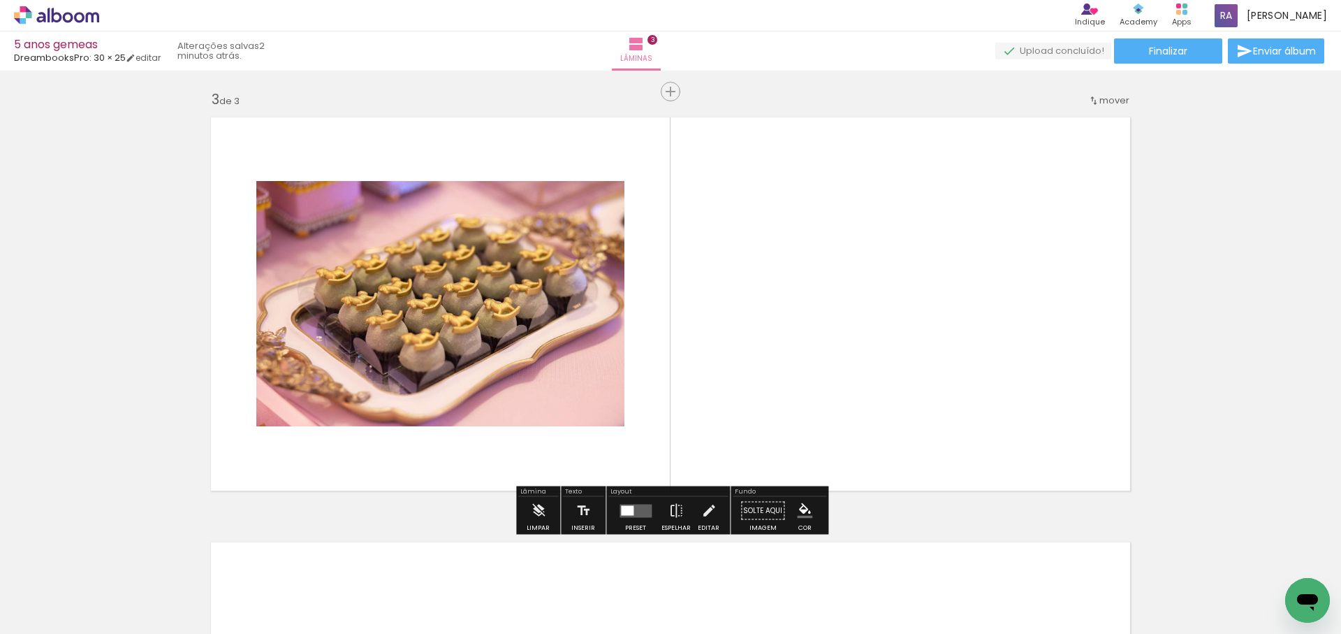
scroll to position [847, 0]
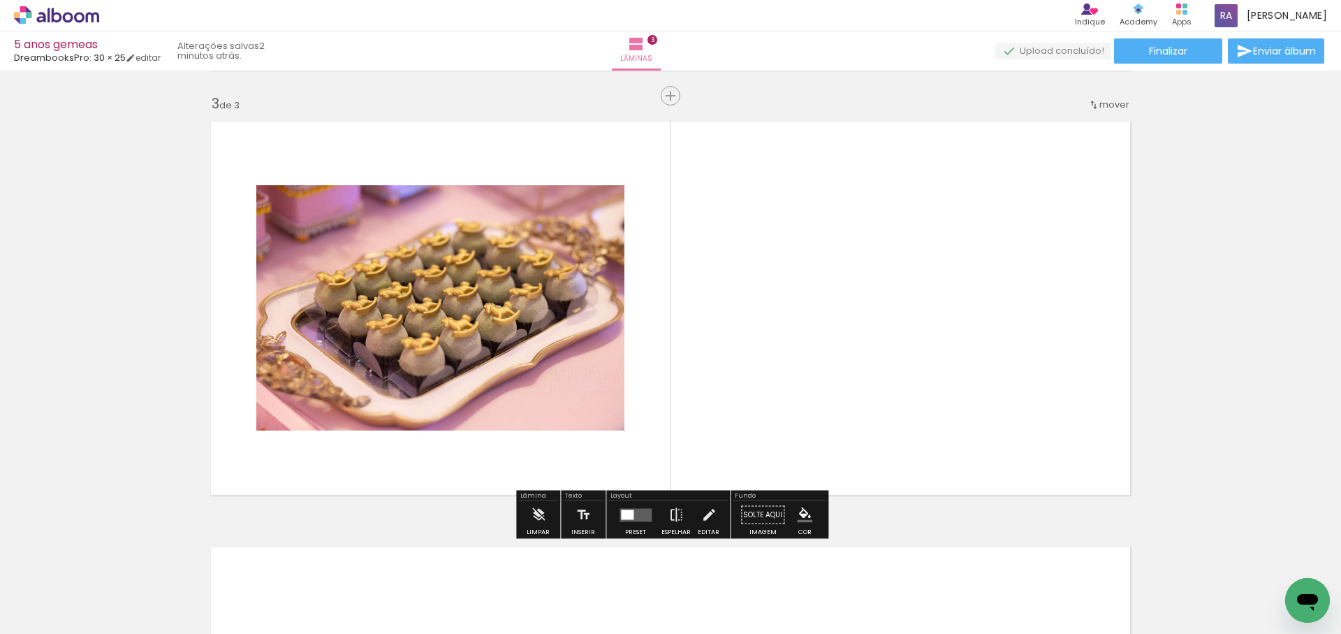
drag, startPoint x: 636, startPoint y: 408, endPoint x: 657, endPoint y: 372, distance: 41.9
click at [657, 372] on quentale-workspace at bounding box center [670, 317] width 1341 height 634
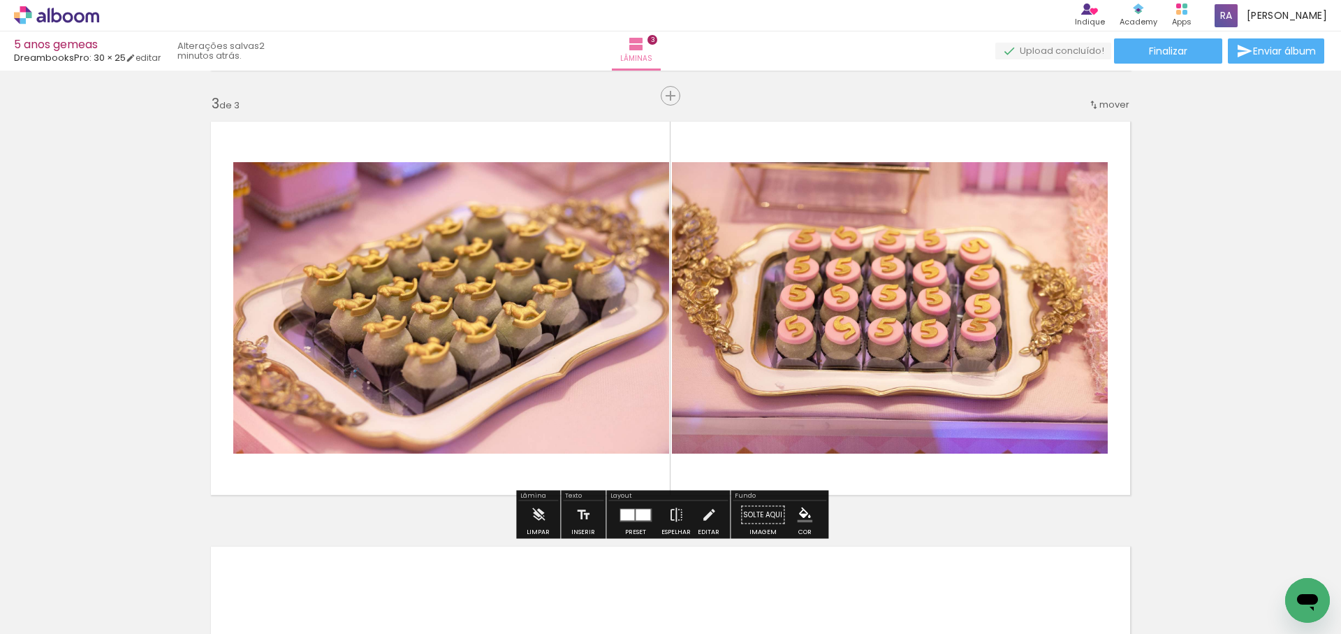
scroll to position [0, 339]
drag, startPoint x: 518, startPoint y: 353, endPoint x: 527, endPoint y: 390, distance: 37.6
click at [518, 353] on quentale-workspace at bounding box center [670, 317] width 1341 height 634
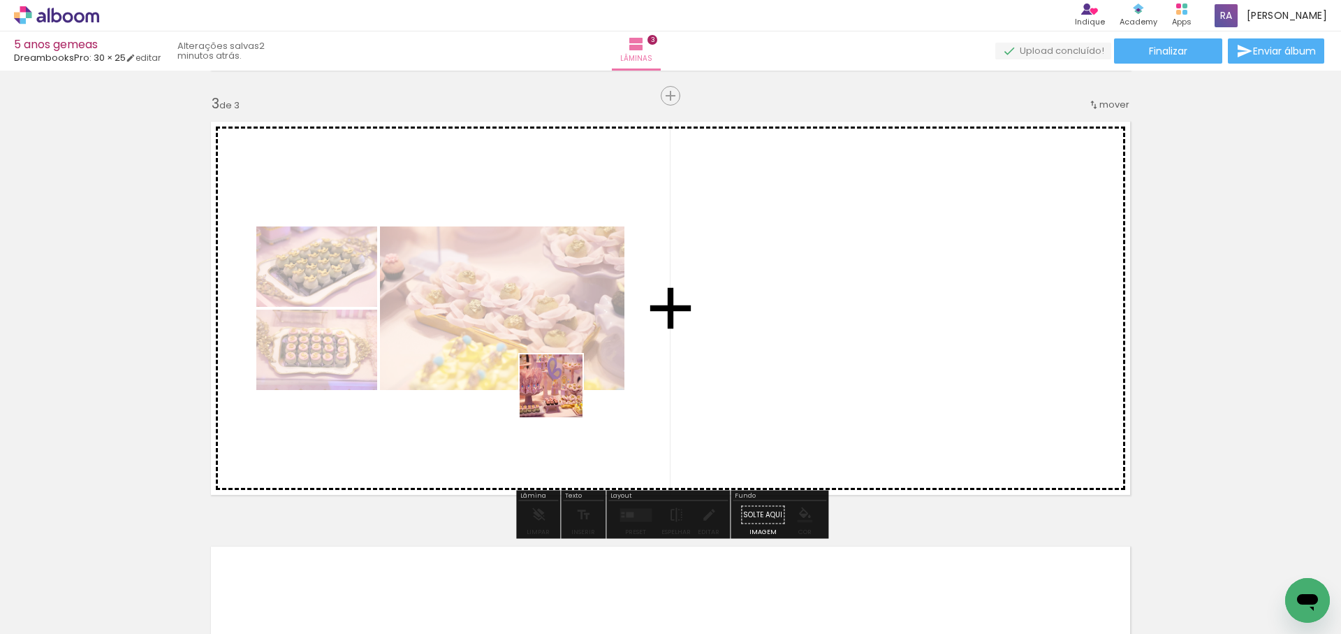
drag, startPoint x: 527, startPoint y: 543, endPoint x: 654, endPoint y: 258, distance: 312.1
click at [654, 258] on quentale-workspace at bounding box center [670, 317] width 1341 height 634
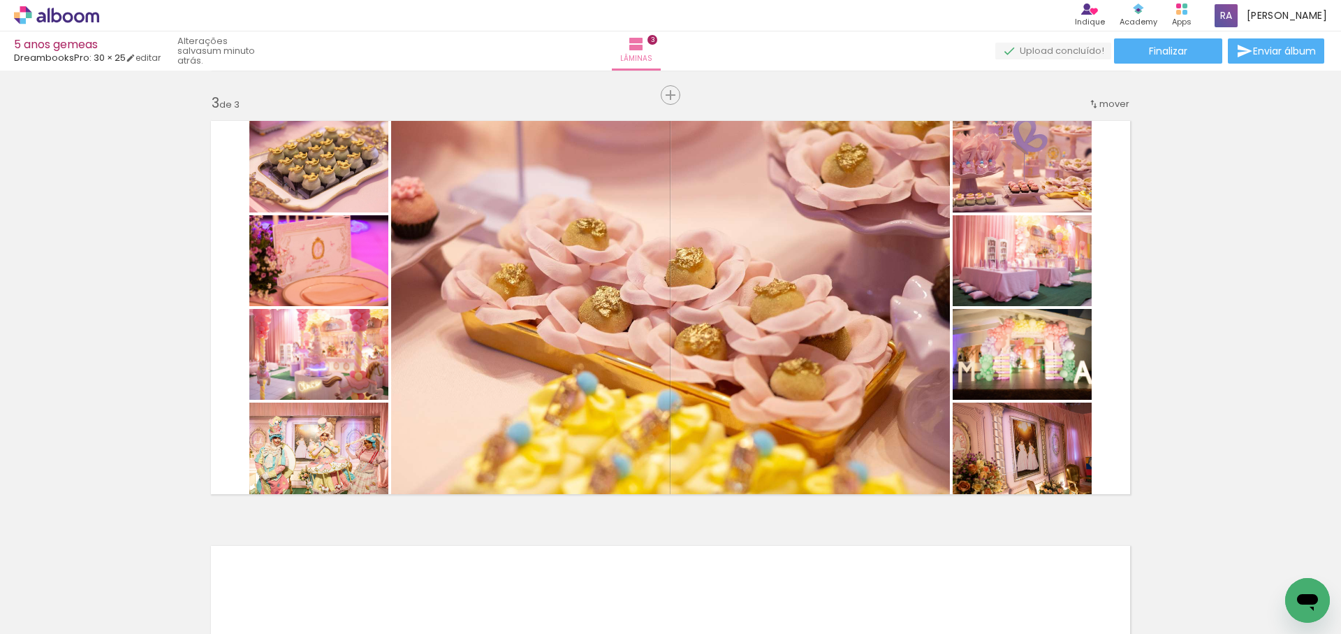
scroll to position [0, 890]
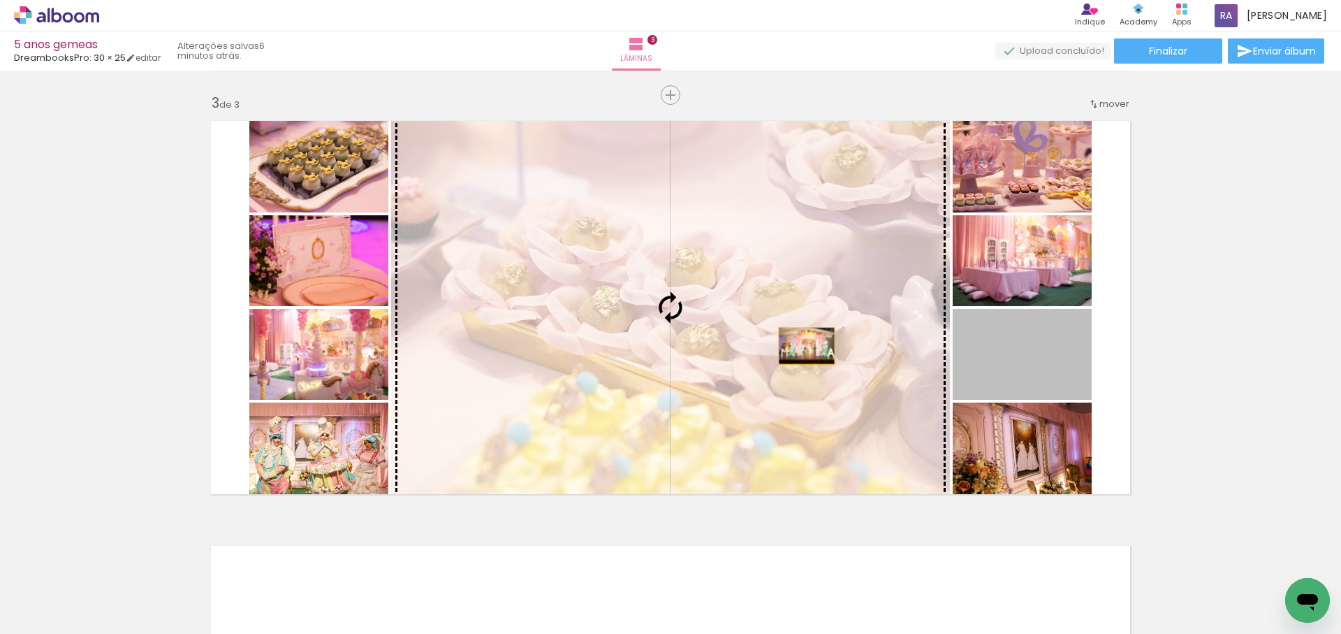
drag, startPoint x: 1000, startPoint y: 349, endPoint x: 800, endPoint y: 346, distance: 199.8
click at [0, 0] on slot at bounding box center [0, 0] width 0 height 0
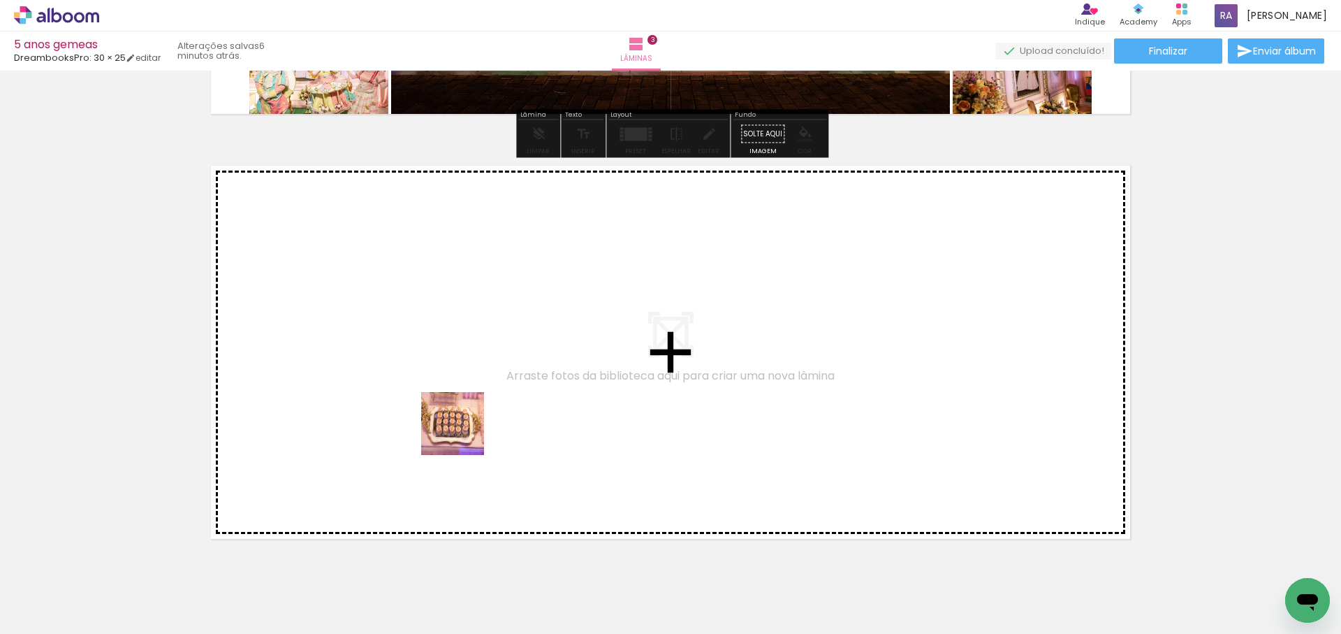
click at [510, 394] on quentale-workspace at bounding box center [670, 317] width 1341 height 634
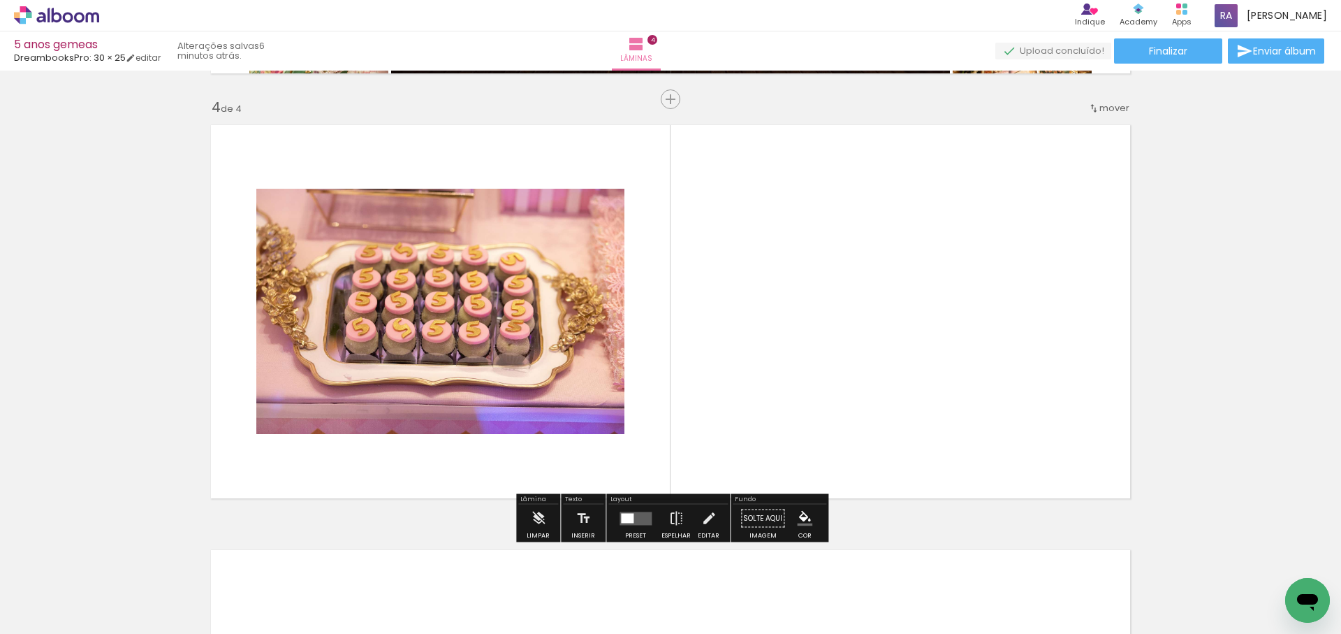
scroll to position [1272, 0]
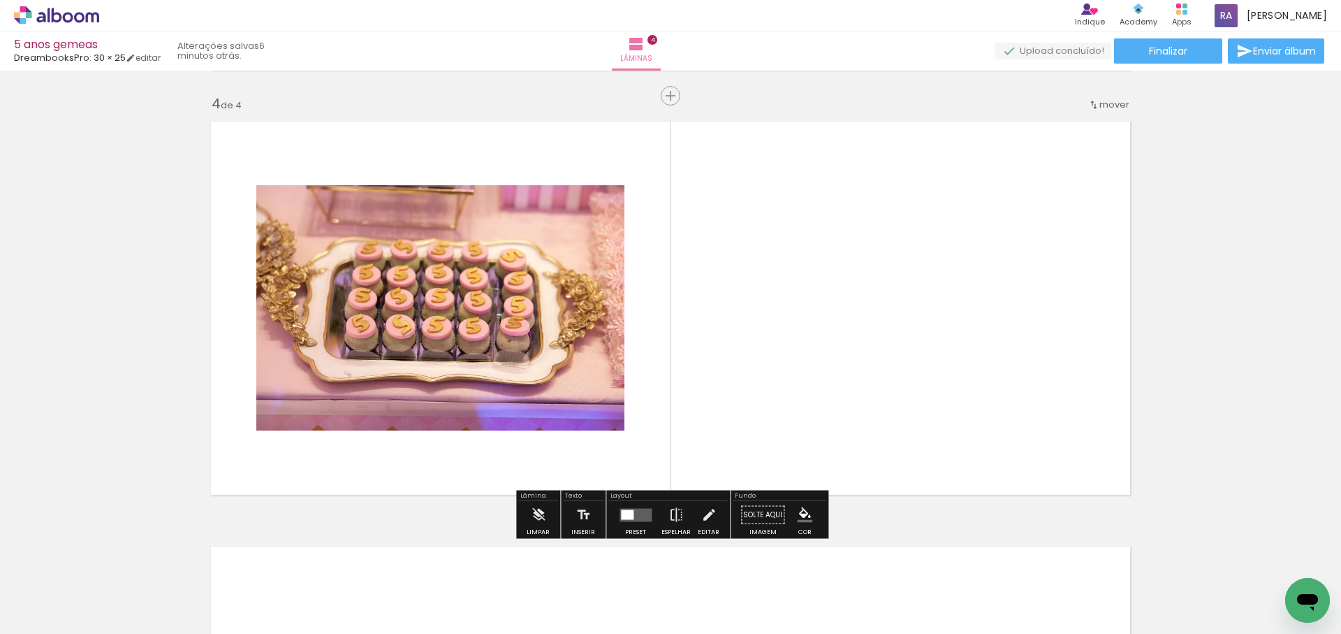
drag, startPoint x: 923, startPoint y: 446, endPoint x: 925, endPoint y: 353, distance: 92.2
click at [925, 353] on quentale-workspace at bounding box center [670, 317] width 1341 height 634
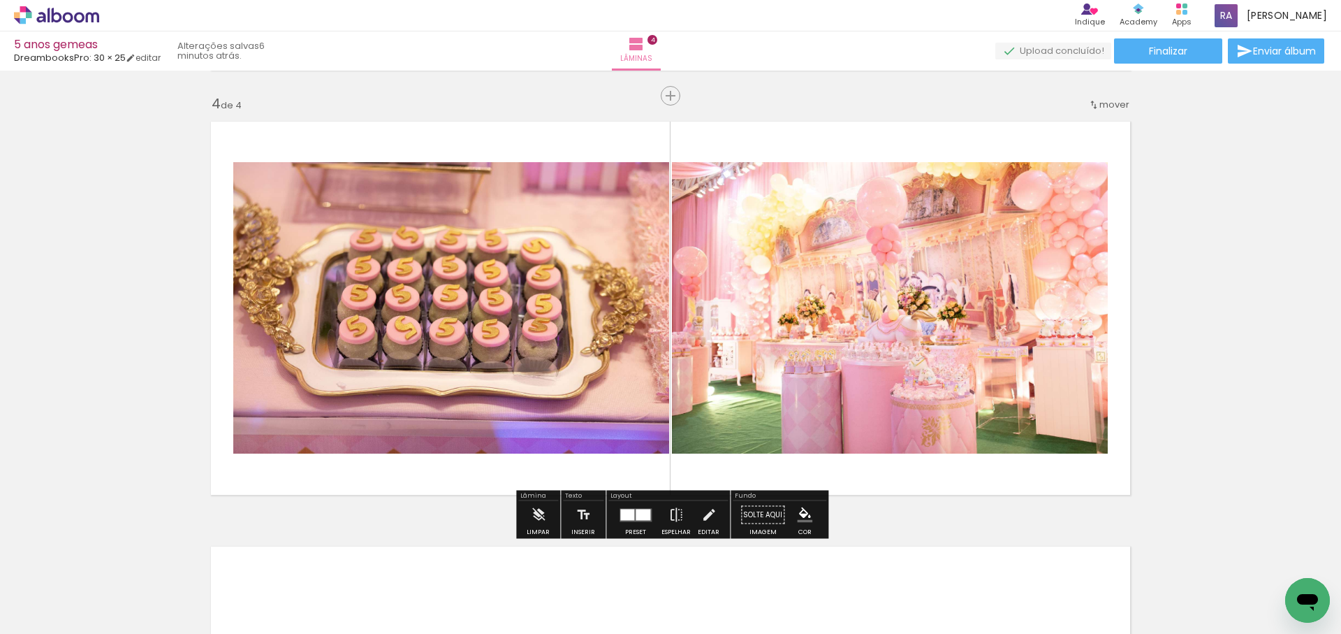
drag, startPoint x: 1037, startPoint y: 580, endPoint x: 990, endPoint y: 402, distance: 183.5
click at [990, 402] on quentale-workspace at bounding box center [670, 317] width 1341 height 634
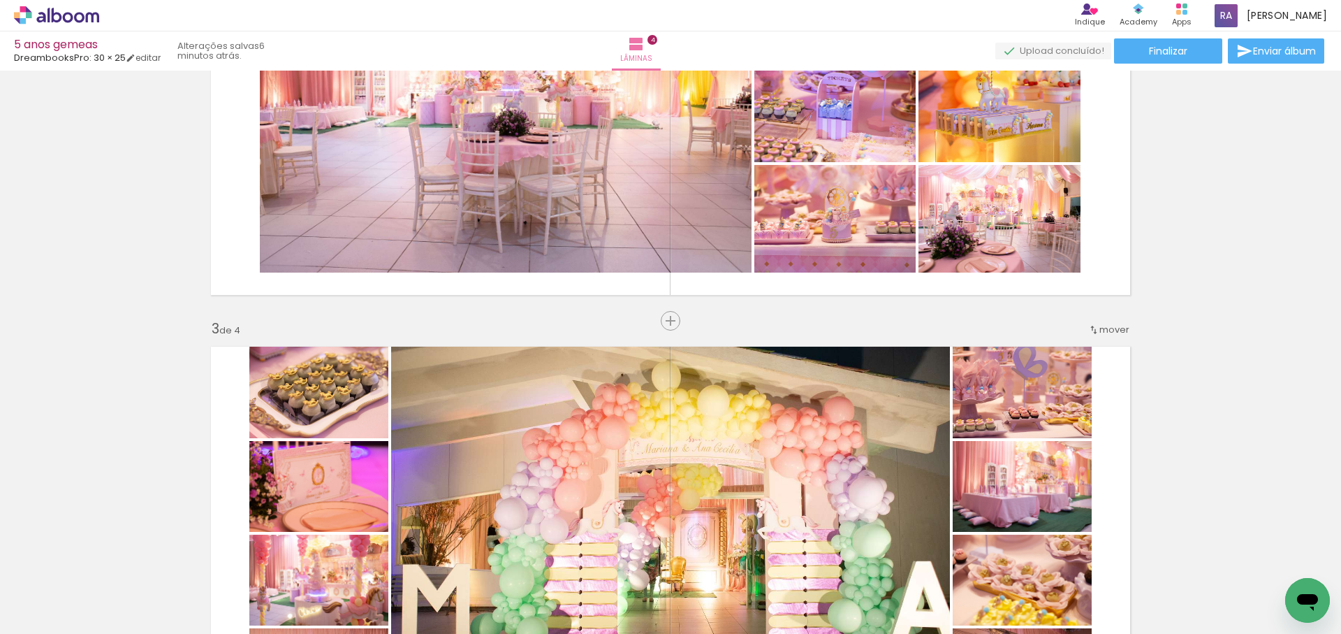
scroll to position [586, 0]
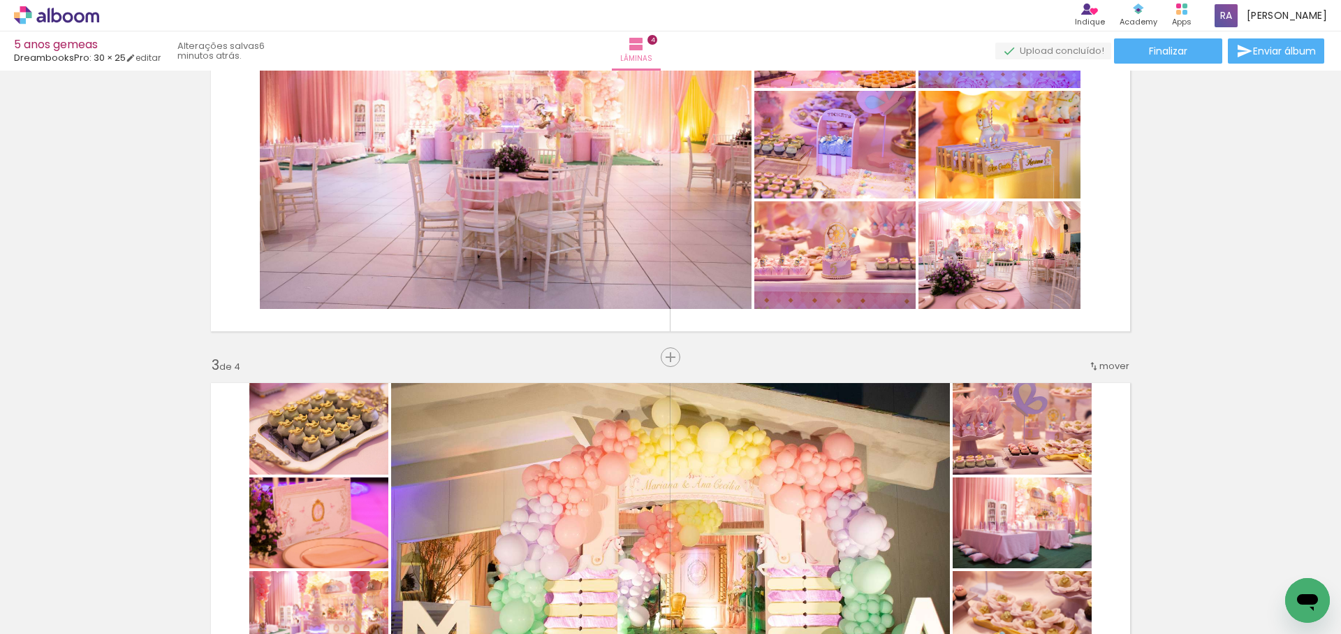
click at [1106, 365] on span "mover" at bounding box center [1114, 365] width 30 height 13
click at [1092, 364] on paper-item "antes da 1" at bounding box center [1078, 363] width 106 height 23
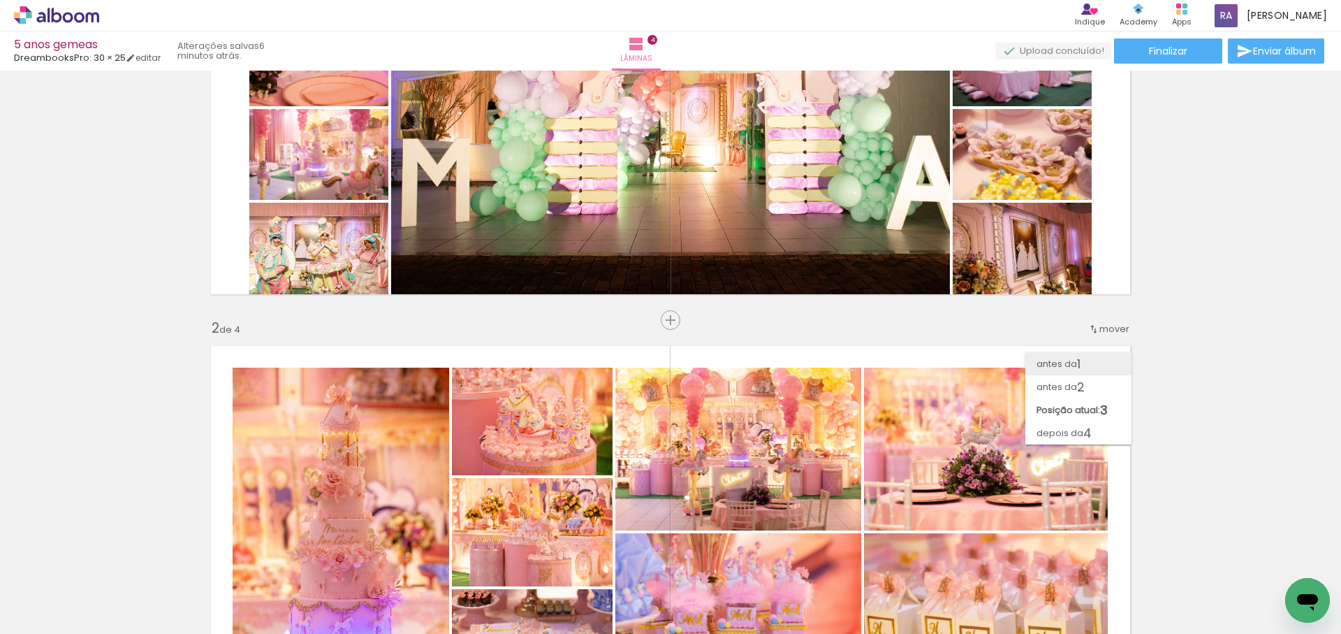
scroll to position [0, 0]
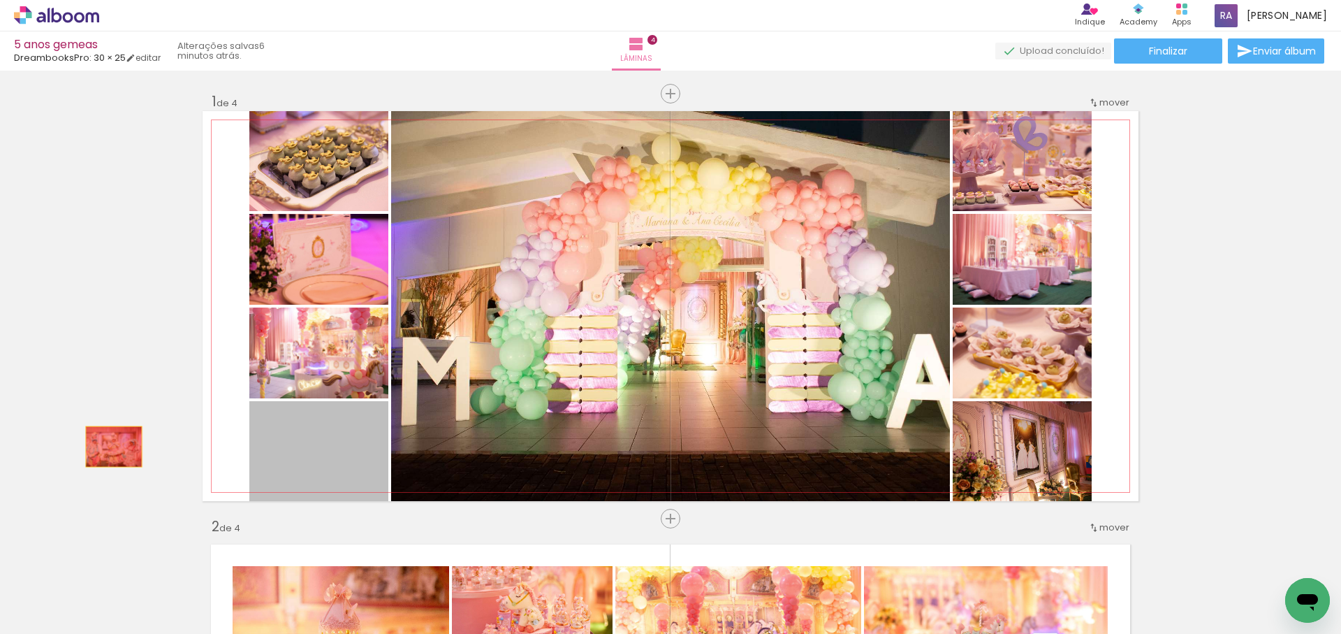
drag, startPoint x: 312, startPoint y: 453, endPoint x: 113, endPoint y: 446, distance: 198.5
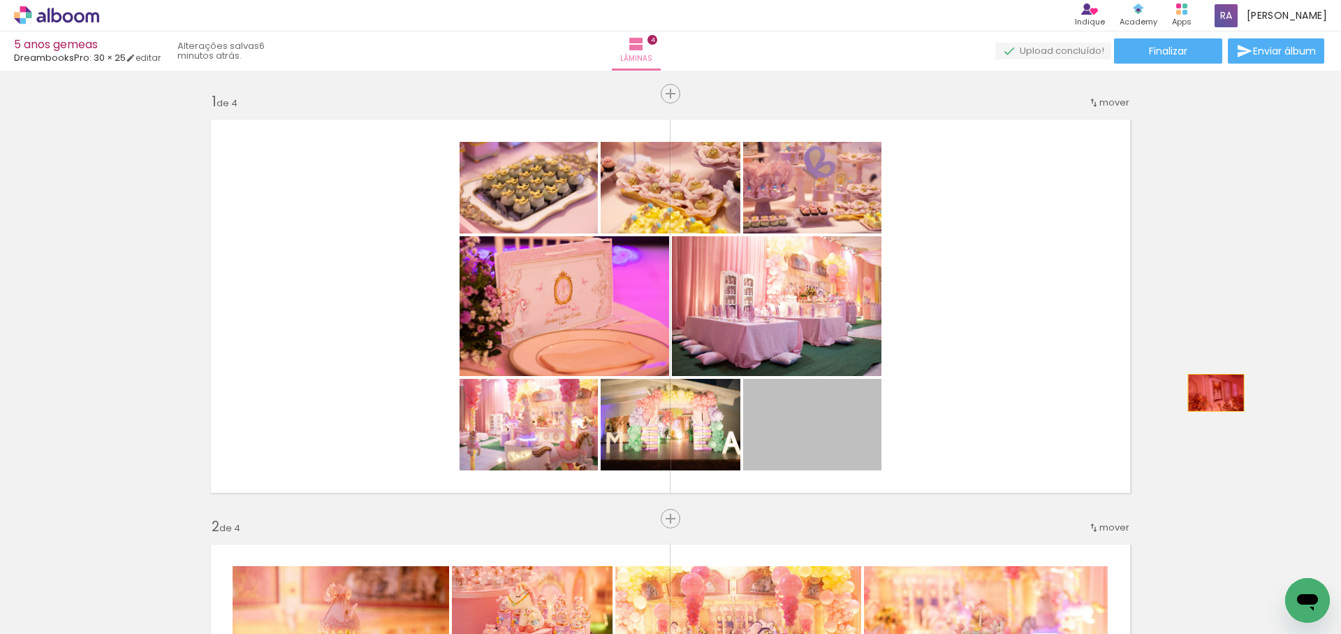
drag, startPoint x: 935, startPoint y: 421, endPoint x: 1216, endPoint y: 393, distance: 282.3
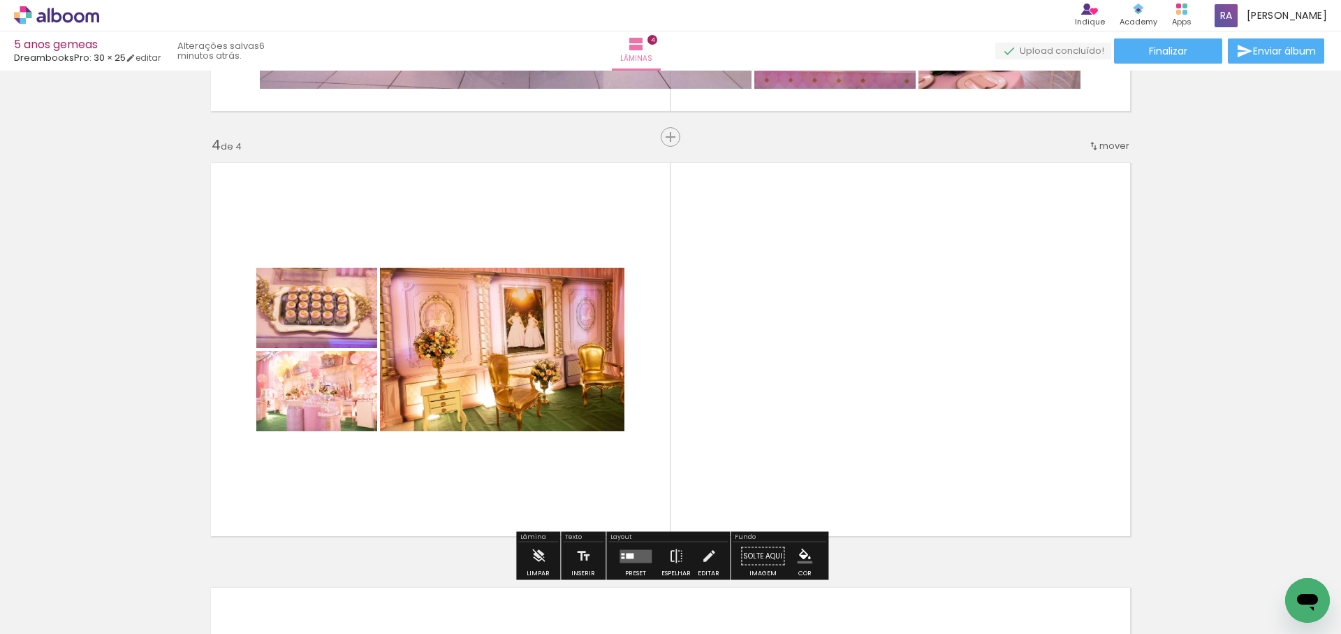
scroll to position [1259, 0]
